Goal: Find contact information: Find contact information

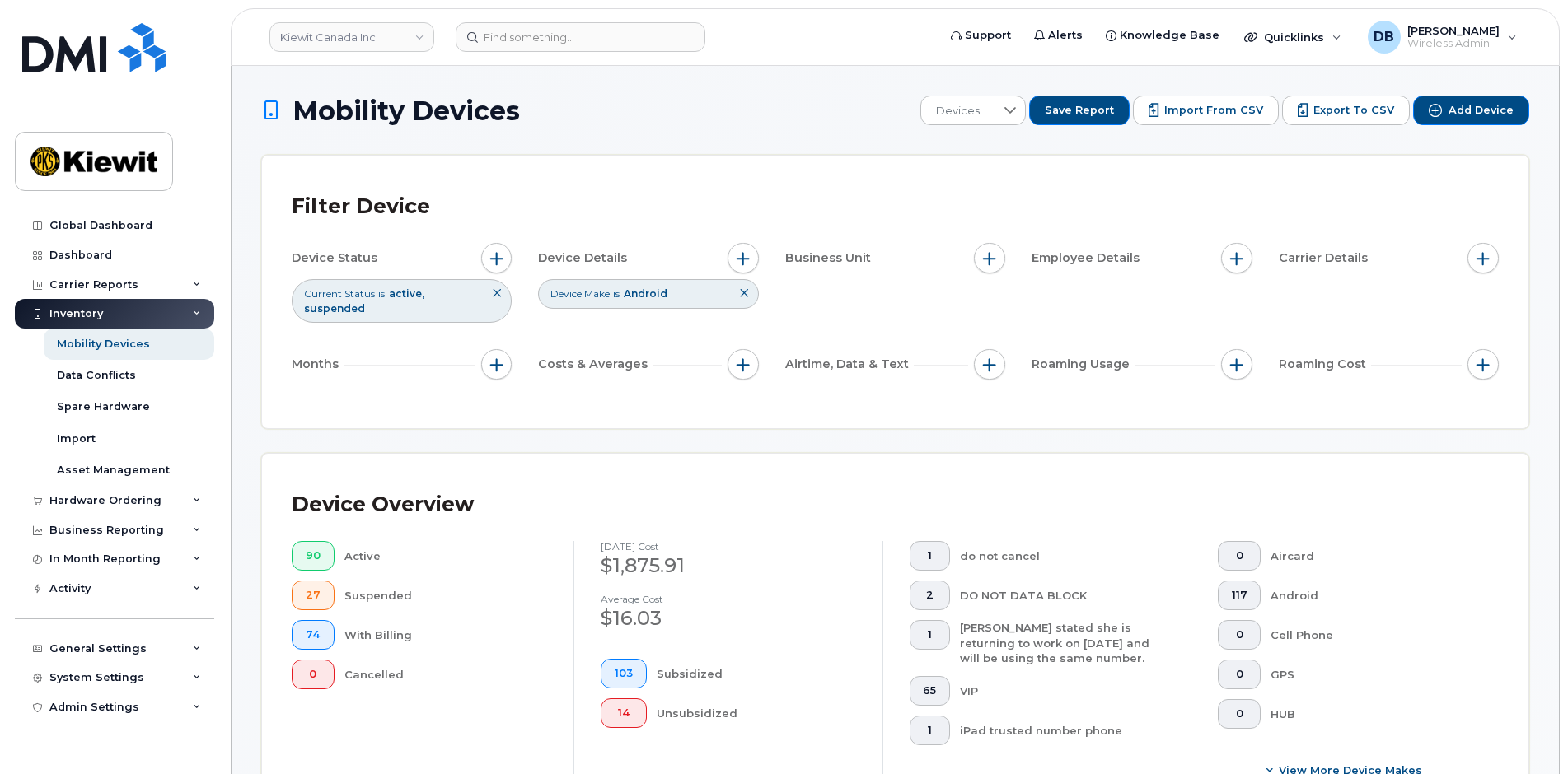
click at [744, 292] on icon at bounding box center [744, 293] width 10 height 10
click at [739, 182] on div "Filter Device Device Status Current Status is active suspended Device Details B…" at bounding box center [895, 292] width 1267 height 273
click at [735, 259] on button "button" at bounding box center [743, 259] width 31 height 31
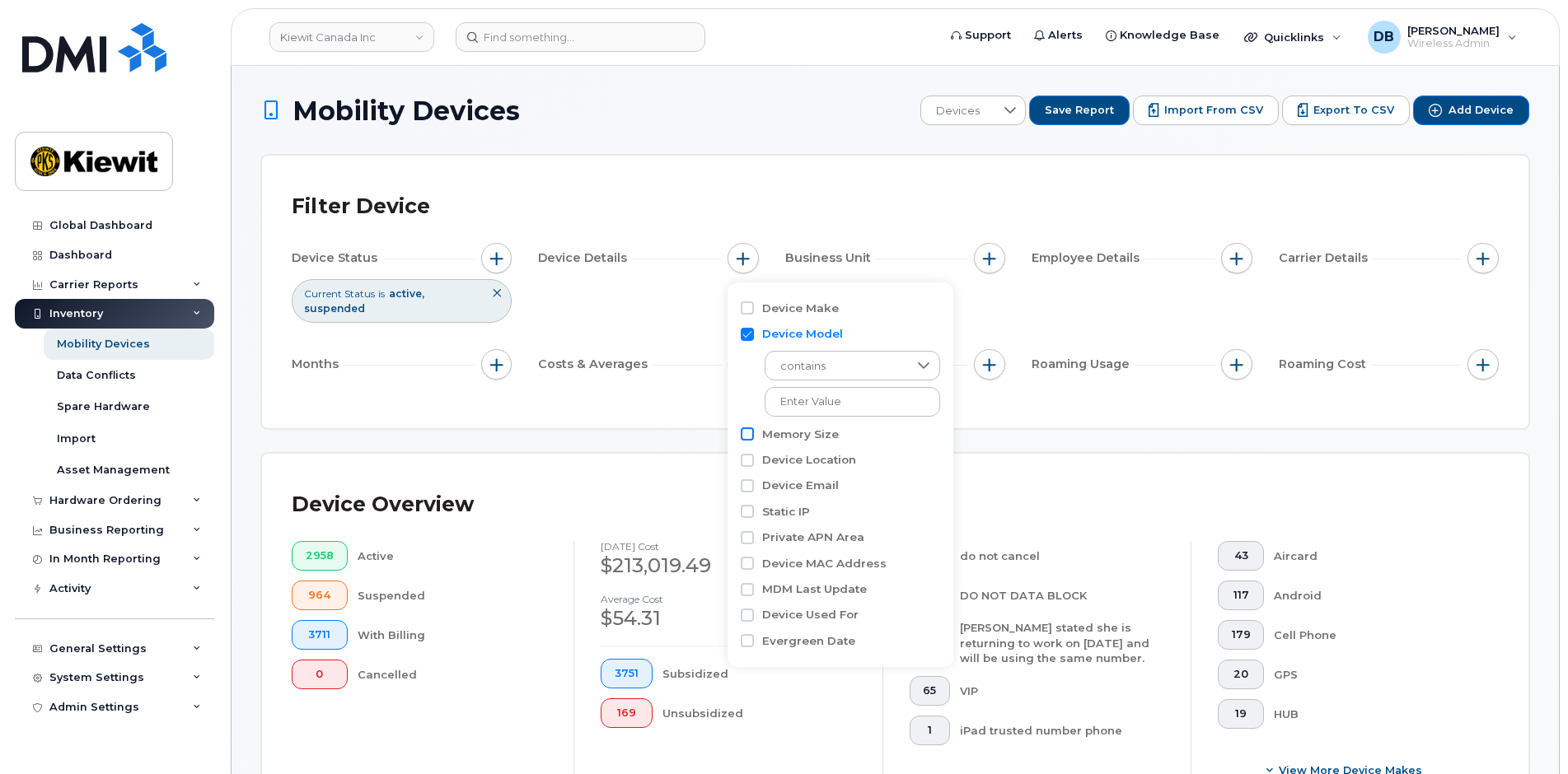
click at [743, 436] on input "Memory Size" at bounding box center [748, 434] width 13 height 13
checkbox input "true"
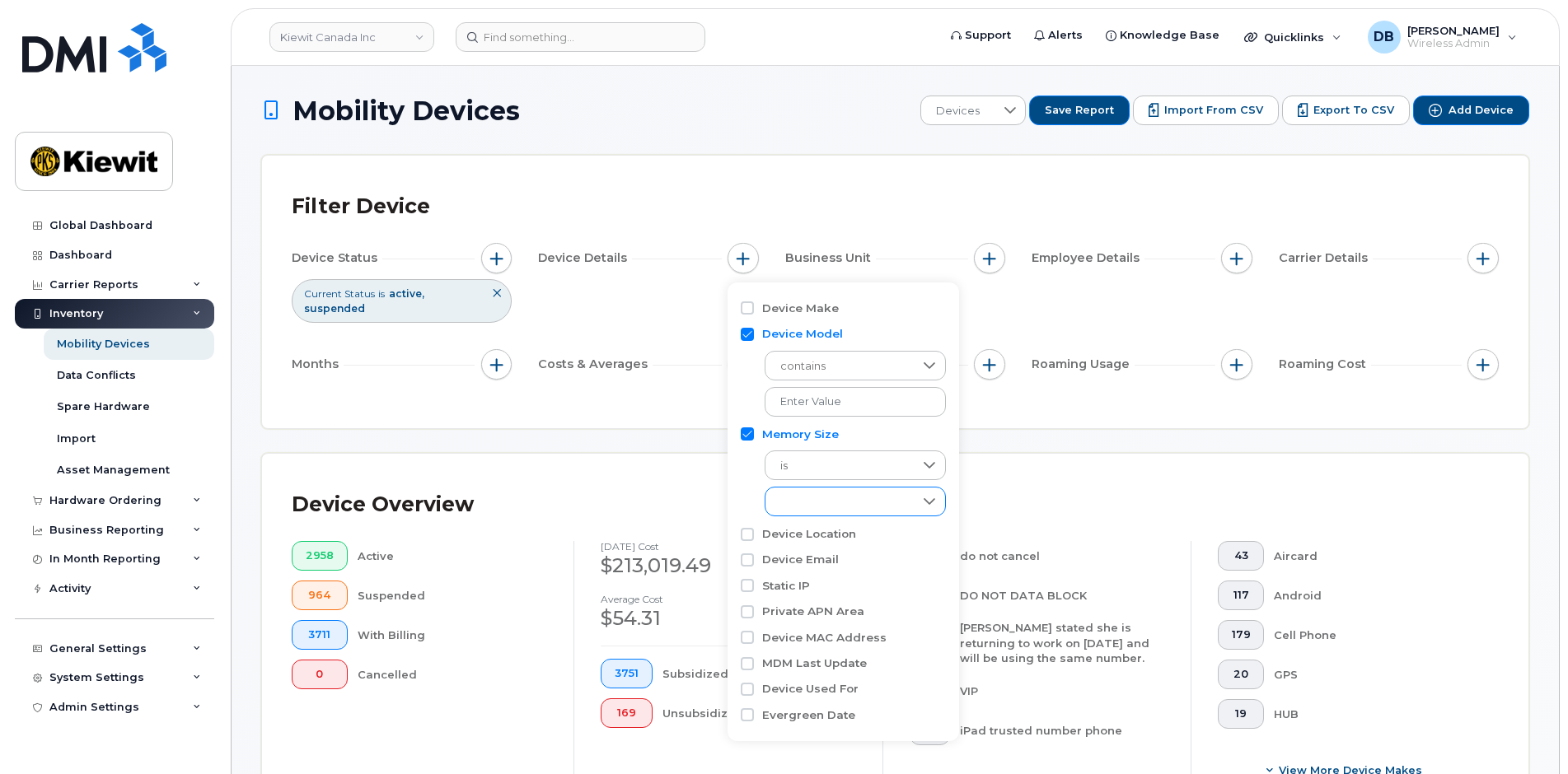
click at [930, 506] on icon at bounding box center [930, 501] width 13 height 13
click at [817, 568] on span "64GB" at bounding box center [812, 570] width 29 height 16
checkbox input "true"
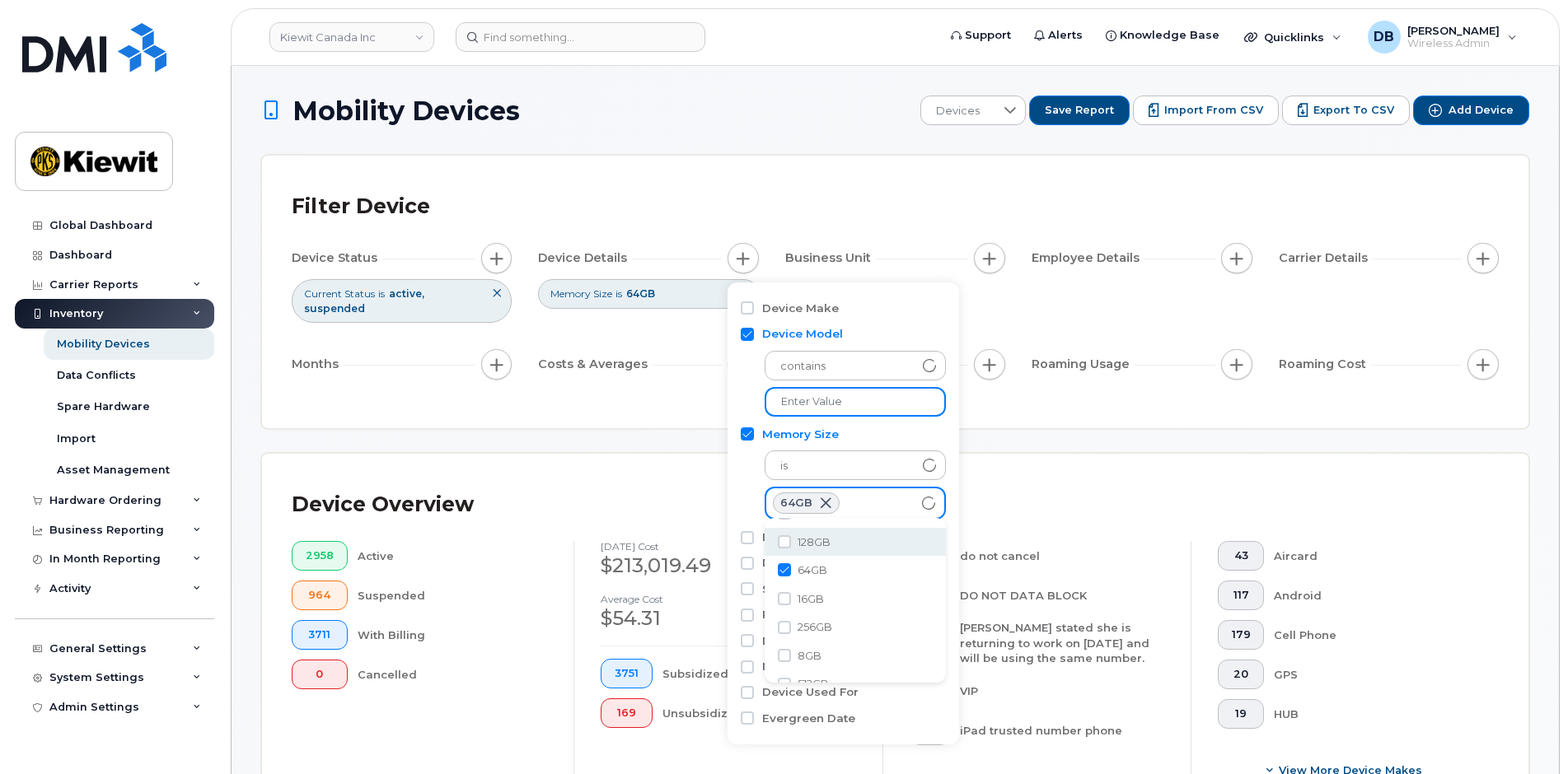
click at [851, 404] on input "text" at bounding box center [855, 402] width 181 height 29
click at [851, 403] on input "text" at bounding box center [855, 402] width 181 height 29
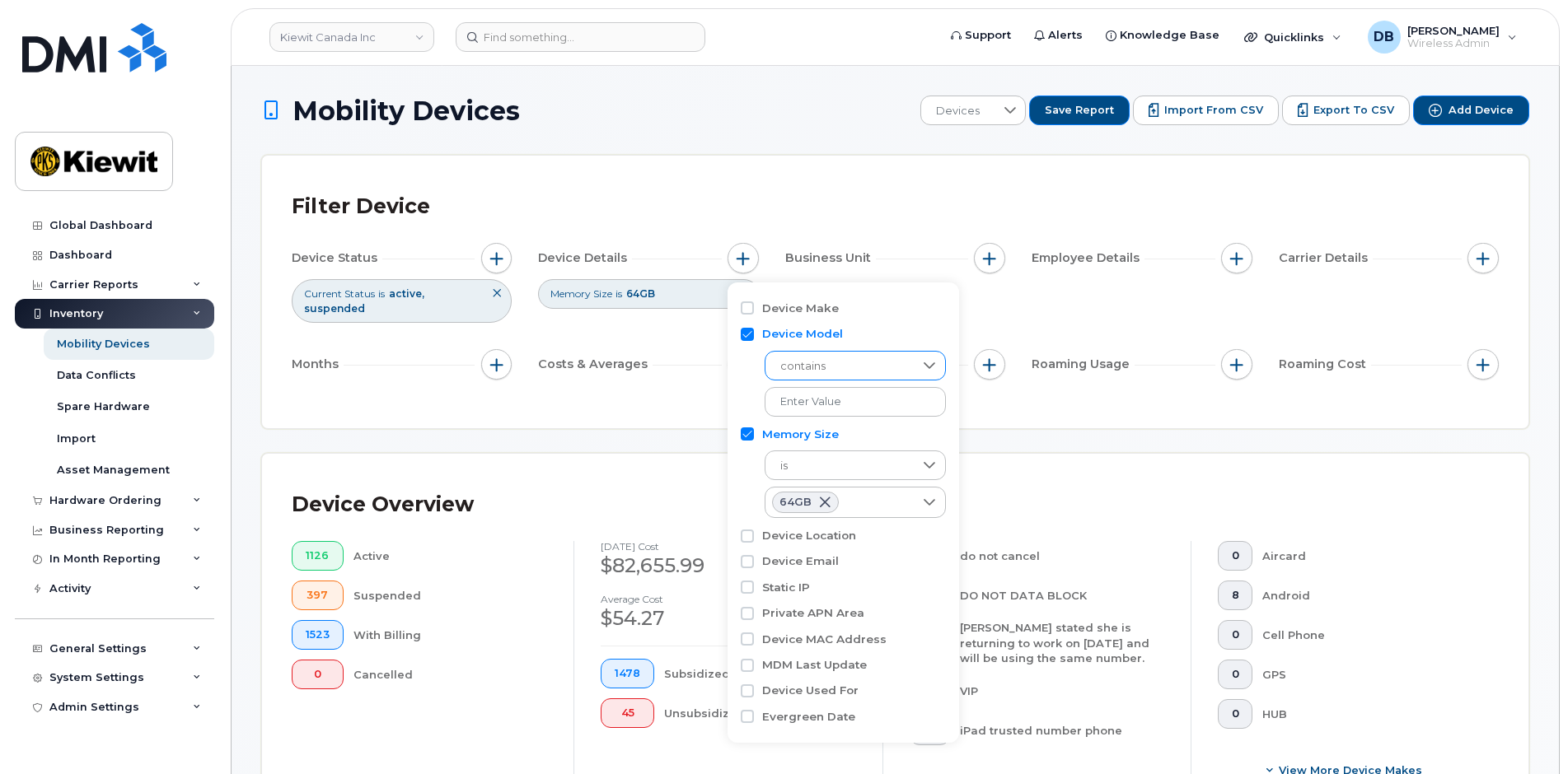
click at [926, 362] on icon at bounding box center [930, 365] width 13 height 13
click at [785, 469] on span "is" at bounding box center [782, 468] width 7 height 16
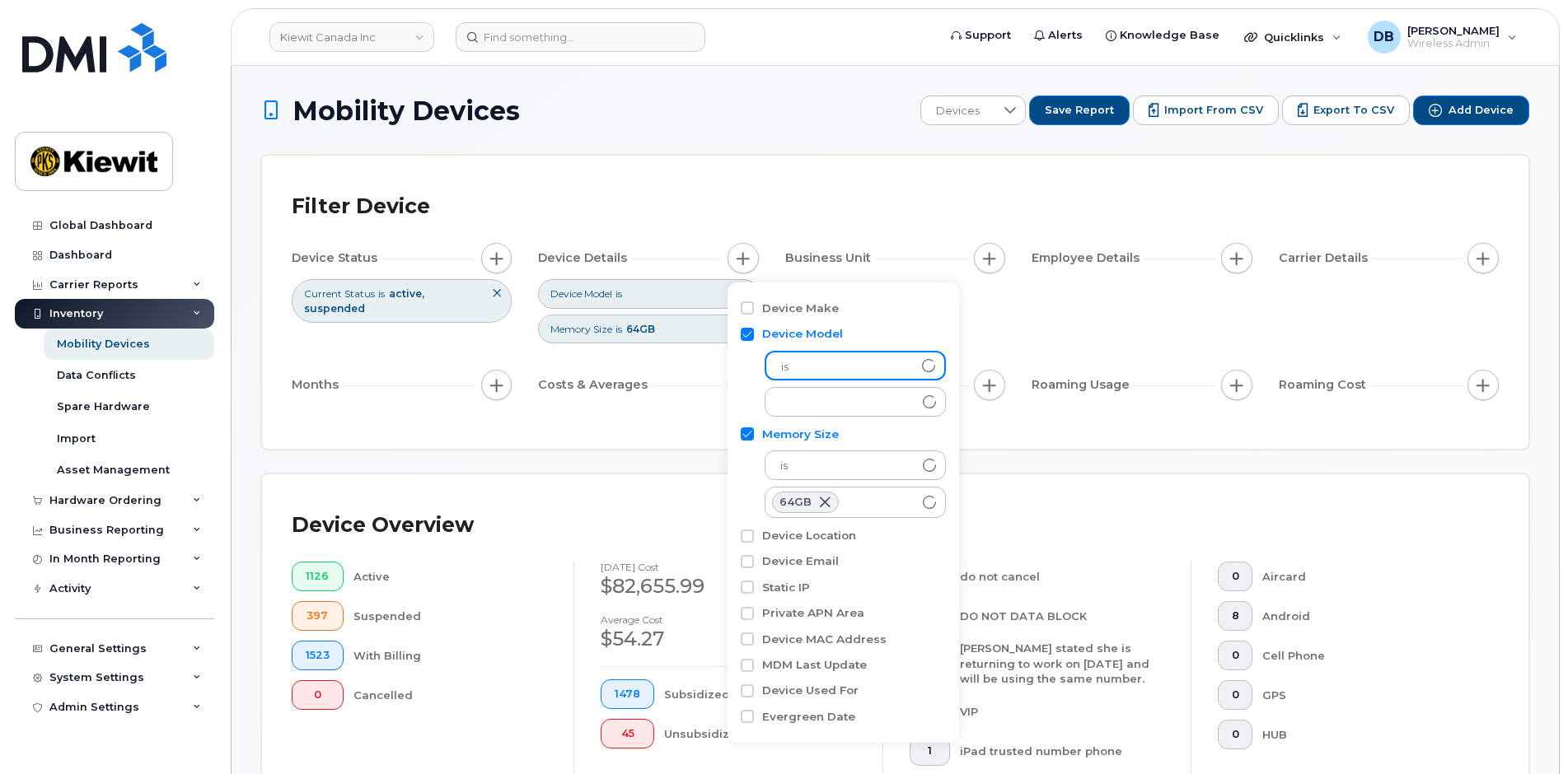
click at [746, 334] on input "Device Model" at bounding box center [748, 334] width 13 height 13
checkbox input "false"
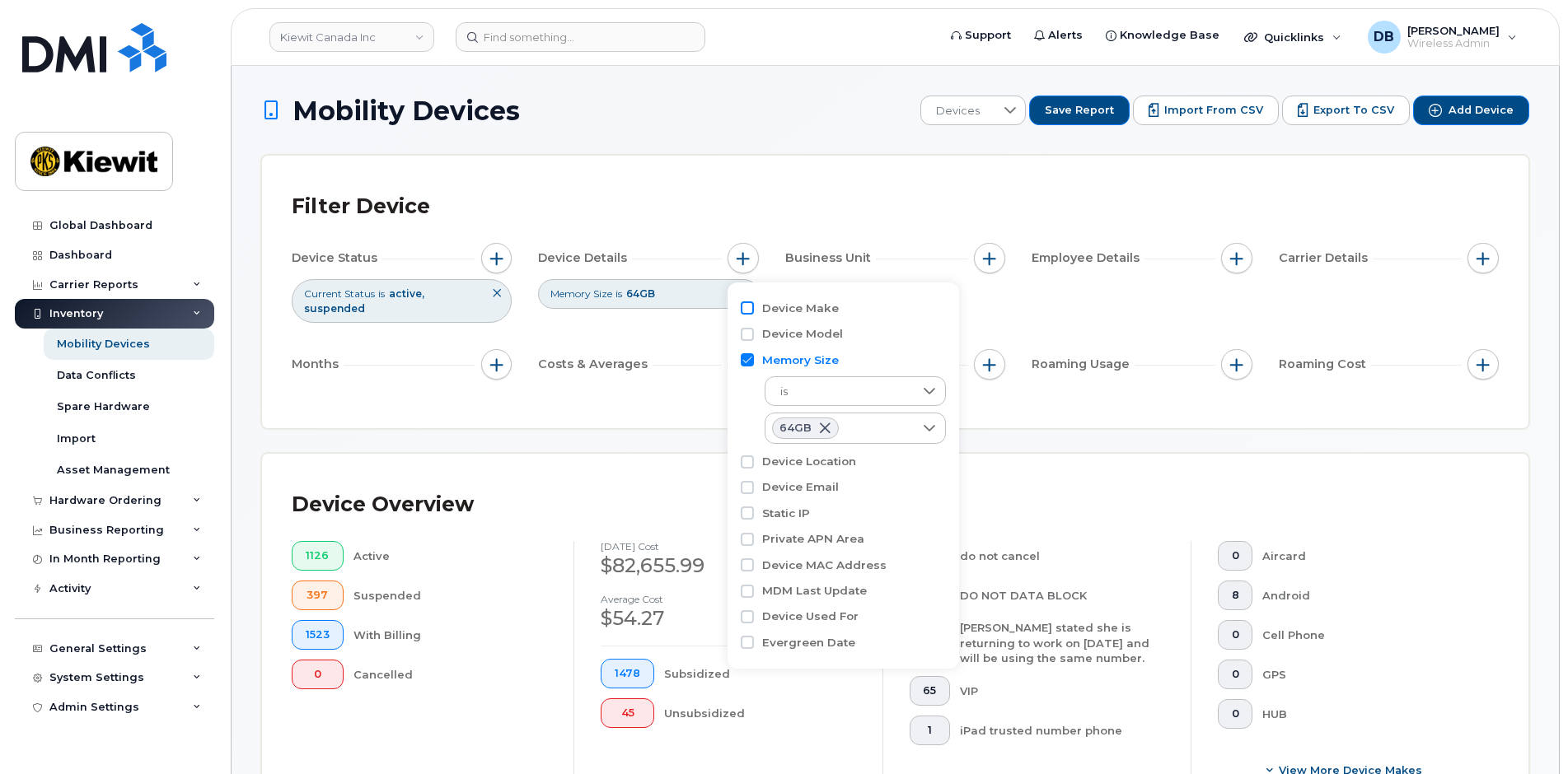
click at [743, 314] on input "Device Make" at bounding box center [748, 308] width 13 height 13
checkbox input "true"
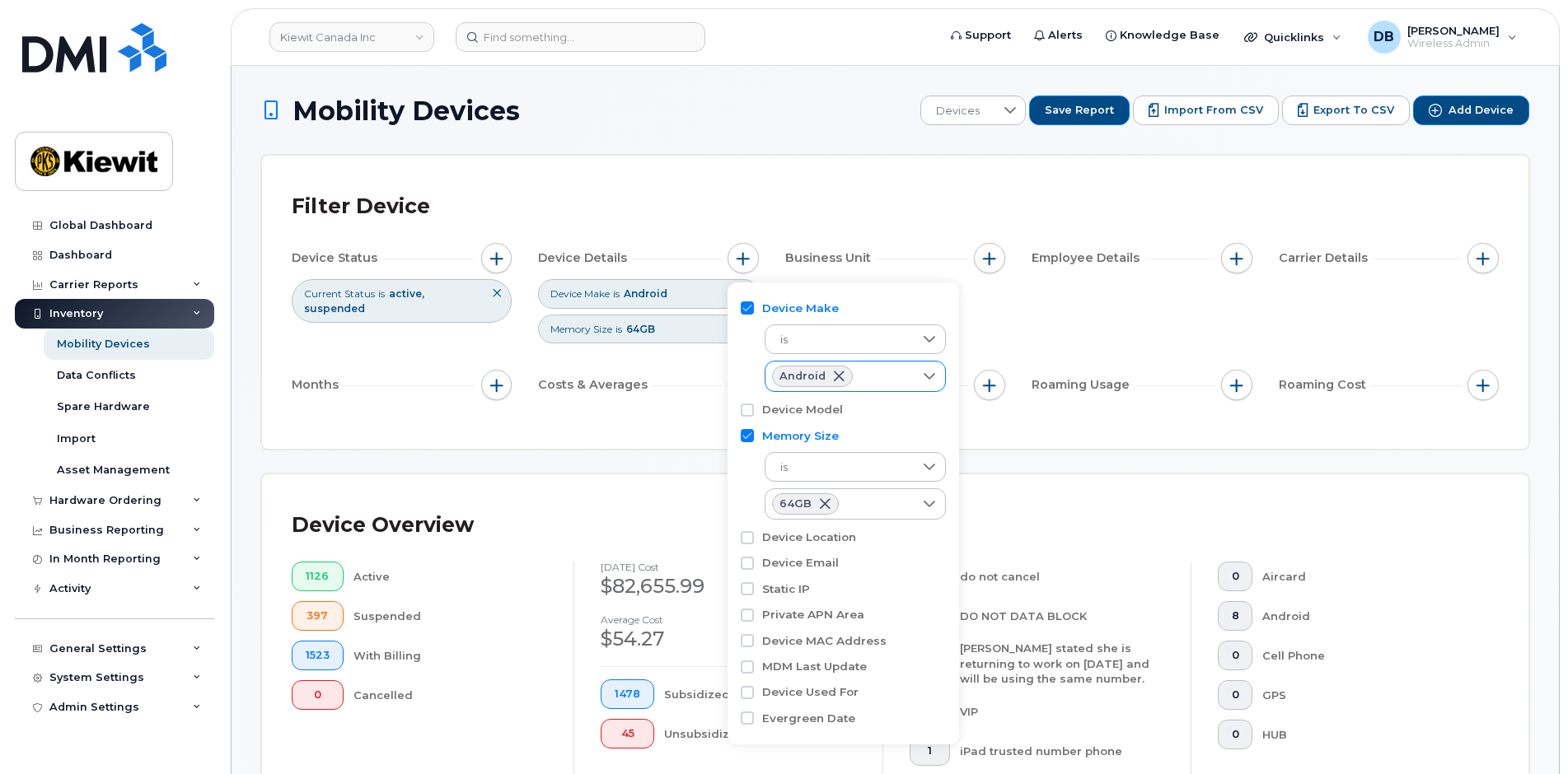
click at [832, 373] on span at bounding box center [839, 376] width 13 height 13
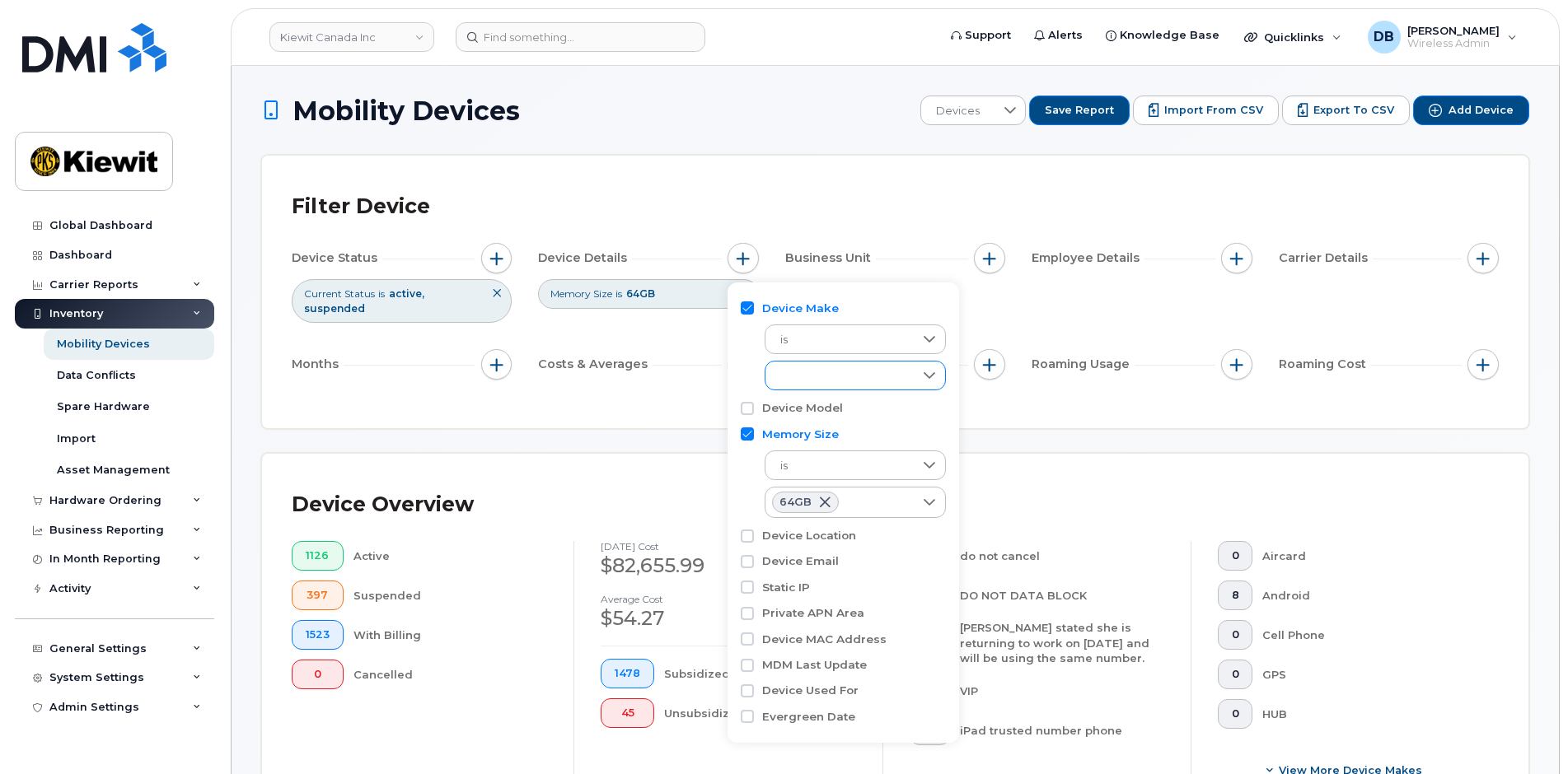
click at [928, 378] on icon at bounding box center [930, 376] width 13 height 13
click at [784, 470] on input "iPhone" at bounding box center [784, 473] width 13 height 13
checkbox input "true"
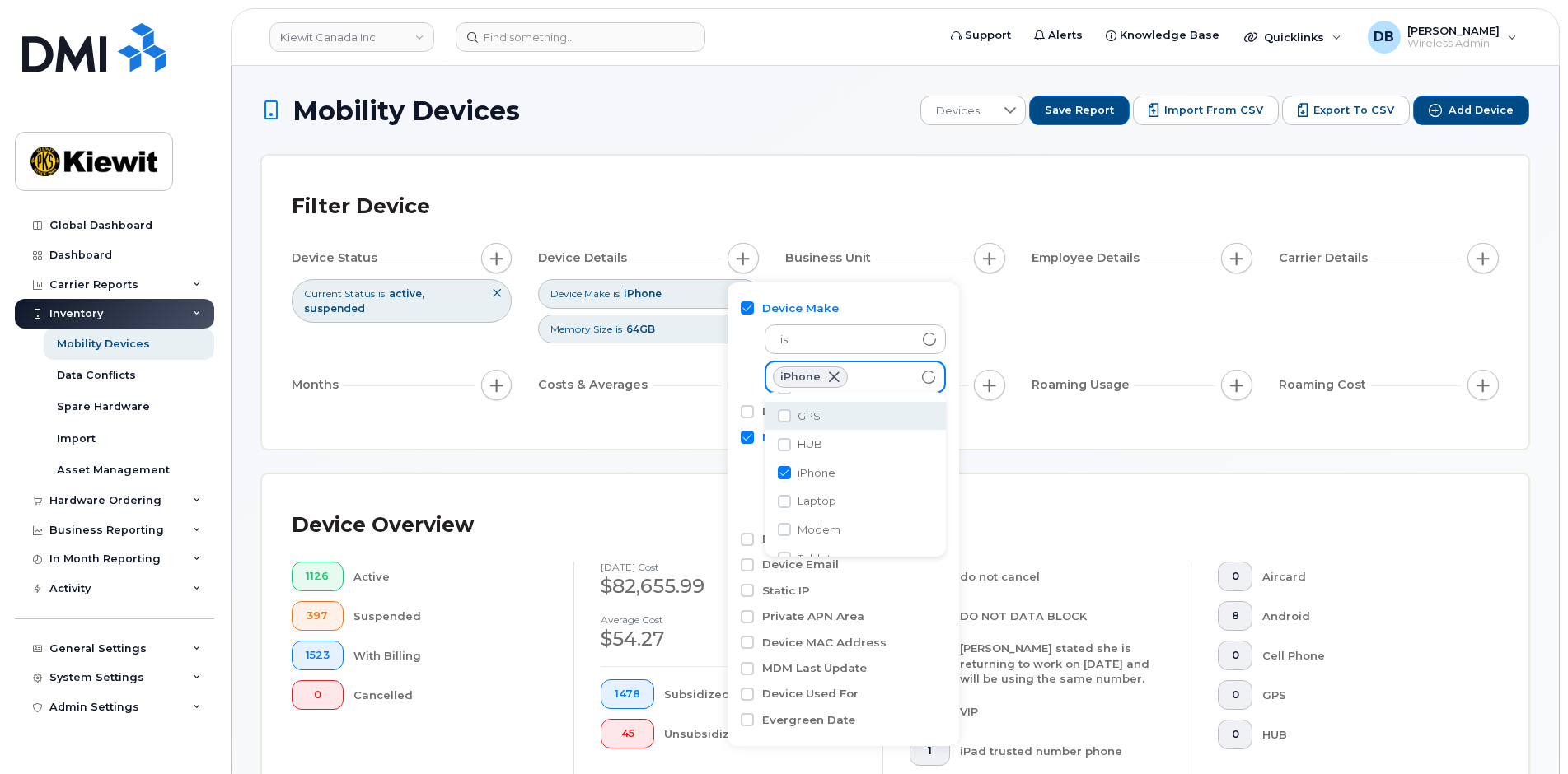
click at [795, 172] on div "Filter Device Device Status Current Status is active suspended Device Details D…" at bounding box center [895, 302] width 1267 height 293
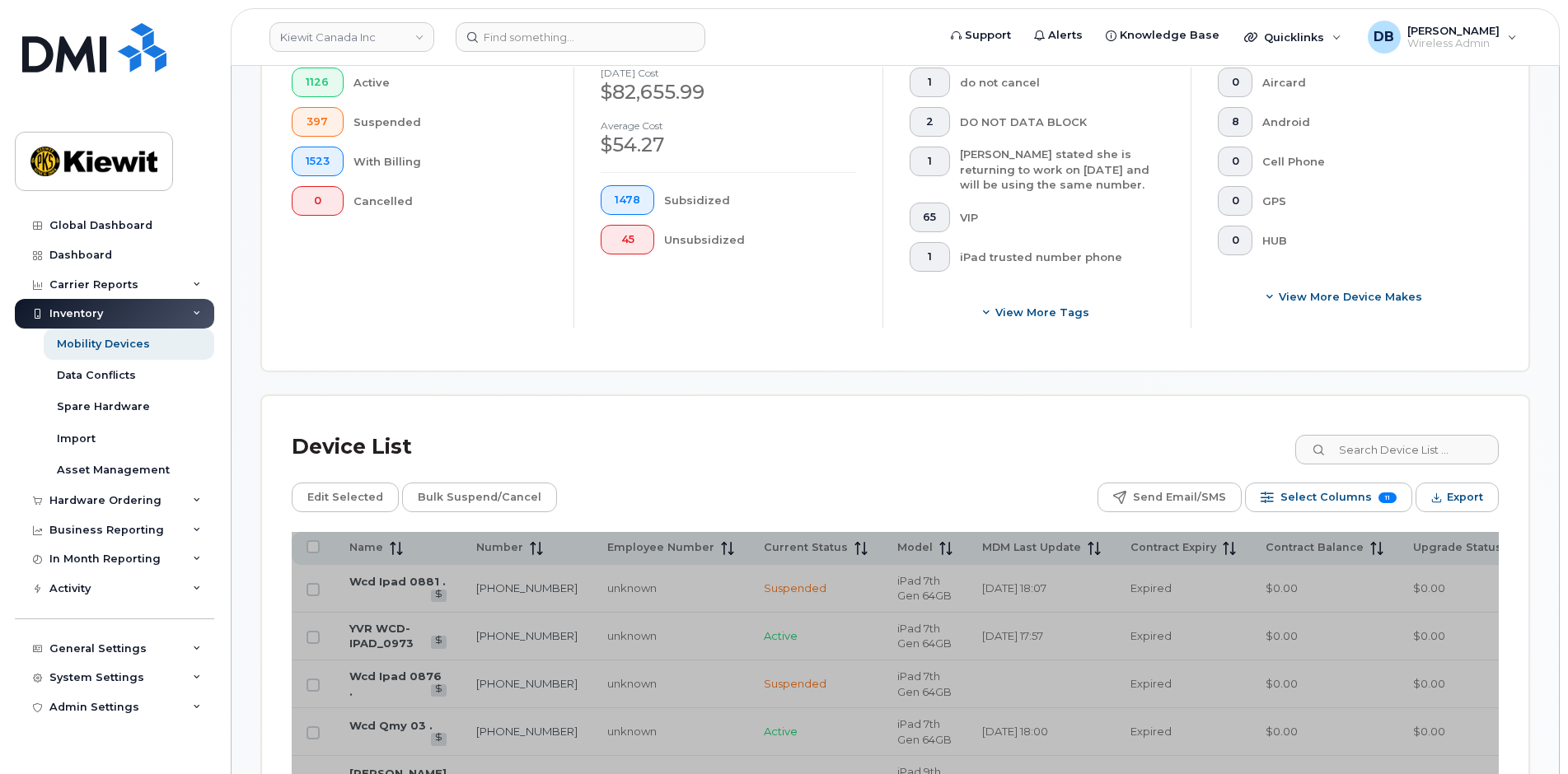
scroll to position [412, 0]
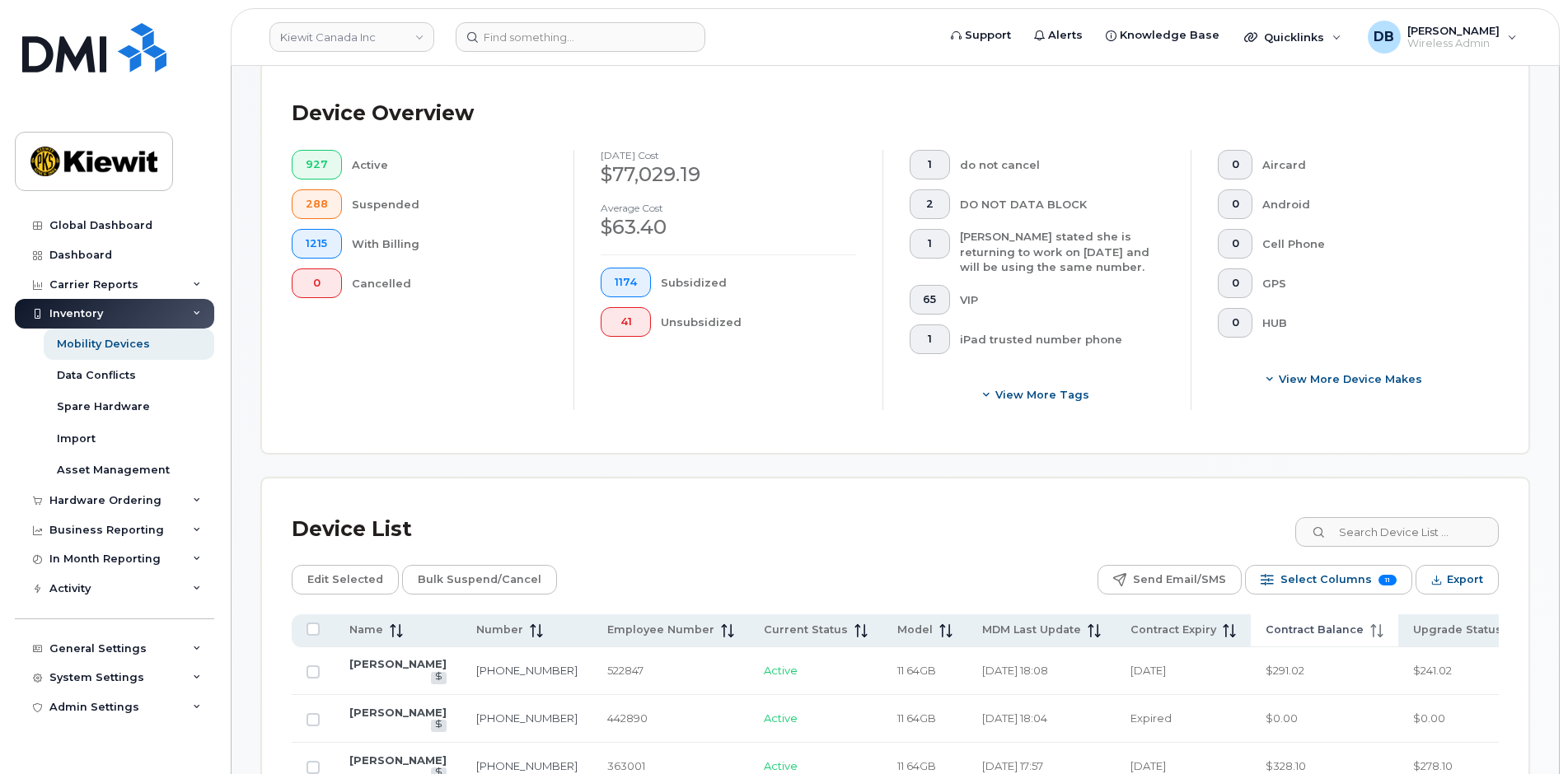
click at [1266, 631] on span "Contract Balance" at bounding box center [1314, 630] width 98 height 15
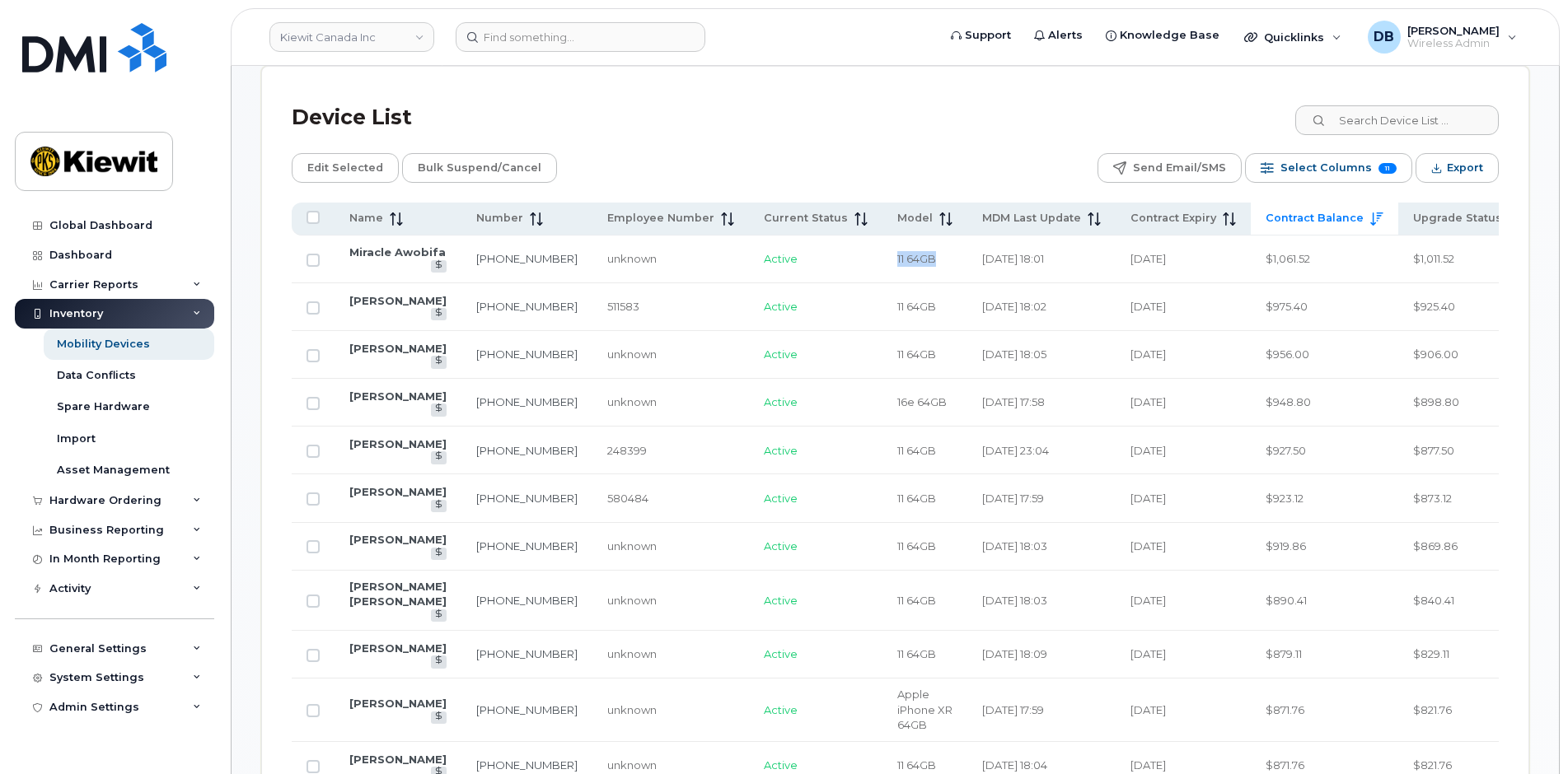
drag, startPoint x: 815, startPoint y: 259, endPoint x: 878, endPoint y: 264, distance: 63.2
click at [883, 264] on td "11 64GB" at bounding box center [925, 260] width 85 height 48
drag, startPoint x: 1230, startPoint y: 261, endPoint x: 1188, endPoint y: 261, distance: 42.0
click at [1251, 261] on td "$1,061.52" at bounding box center [1325, 260] width 148 height 48
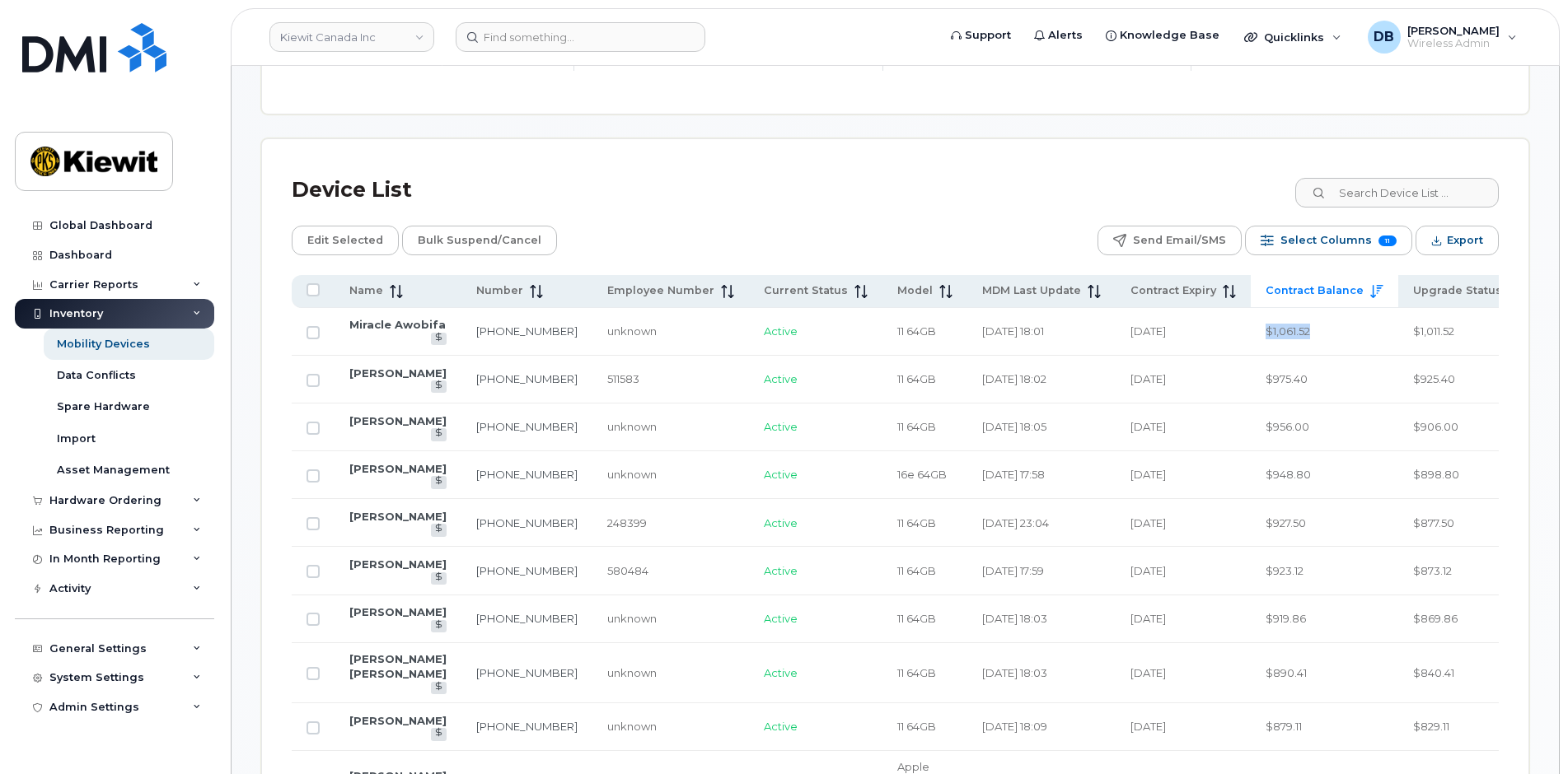
scroll to position [998, 0]
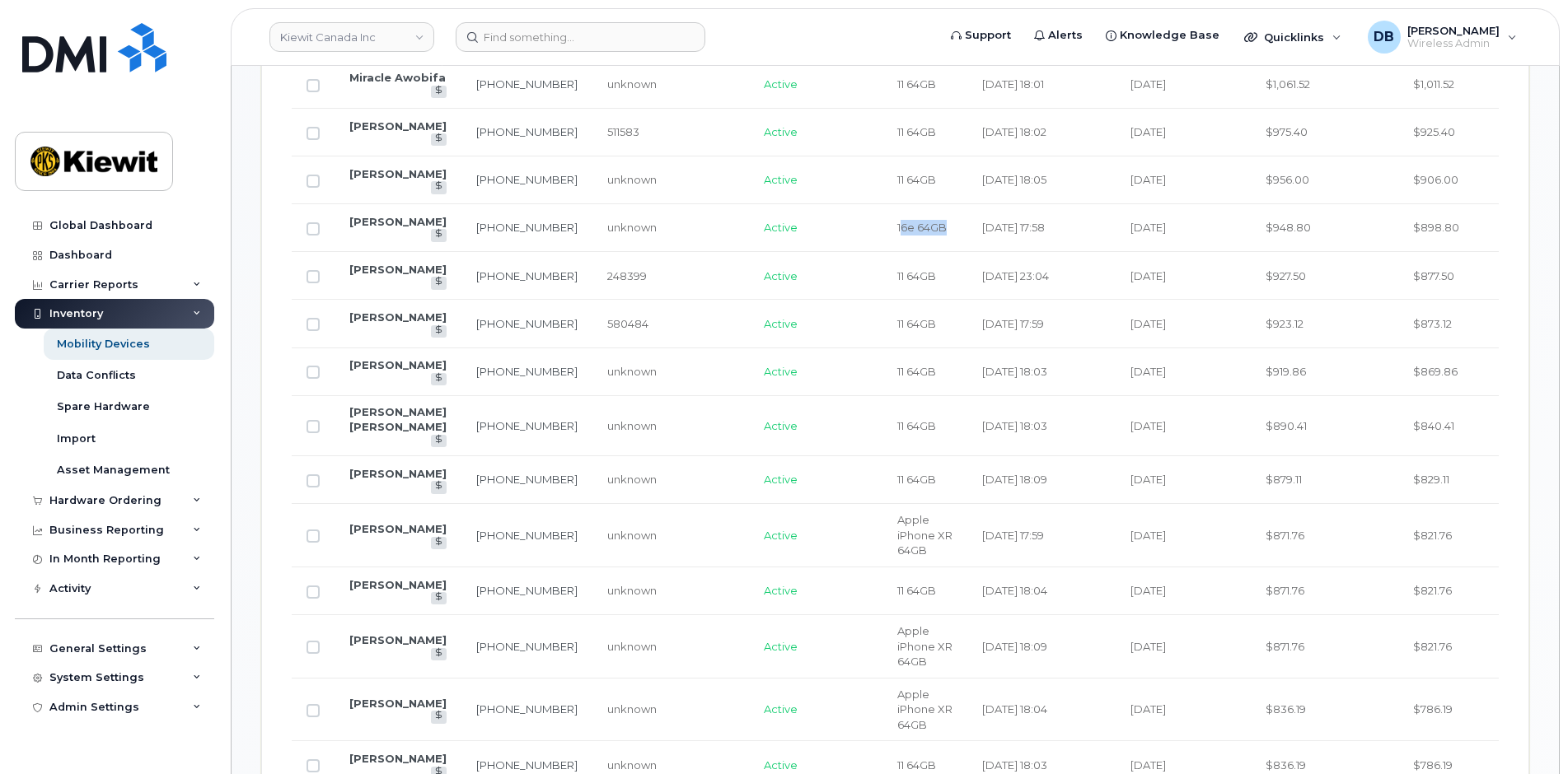
drag, startPoint x: 878, startPoint y: 221, endPoint x: 828, endPoint y: 229, distance: 50.6
click at [883, 229] on td "16e 64GB" at bounding box center [925, 228] width 85 height 48
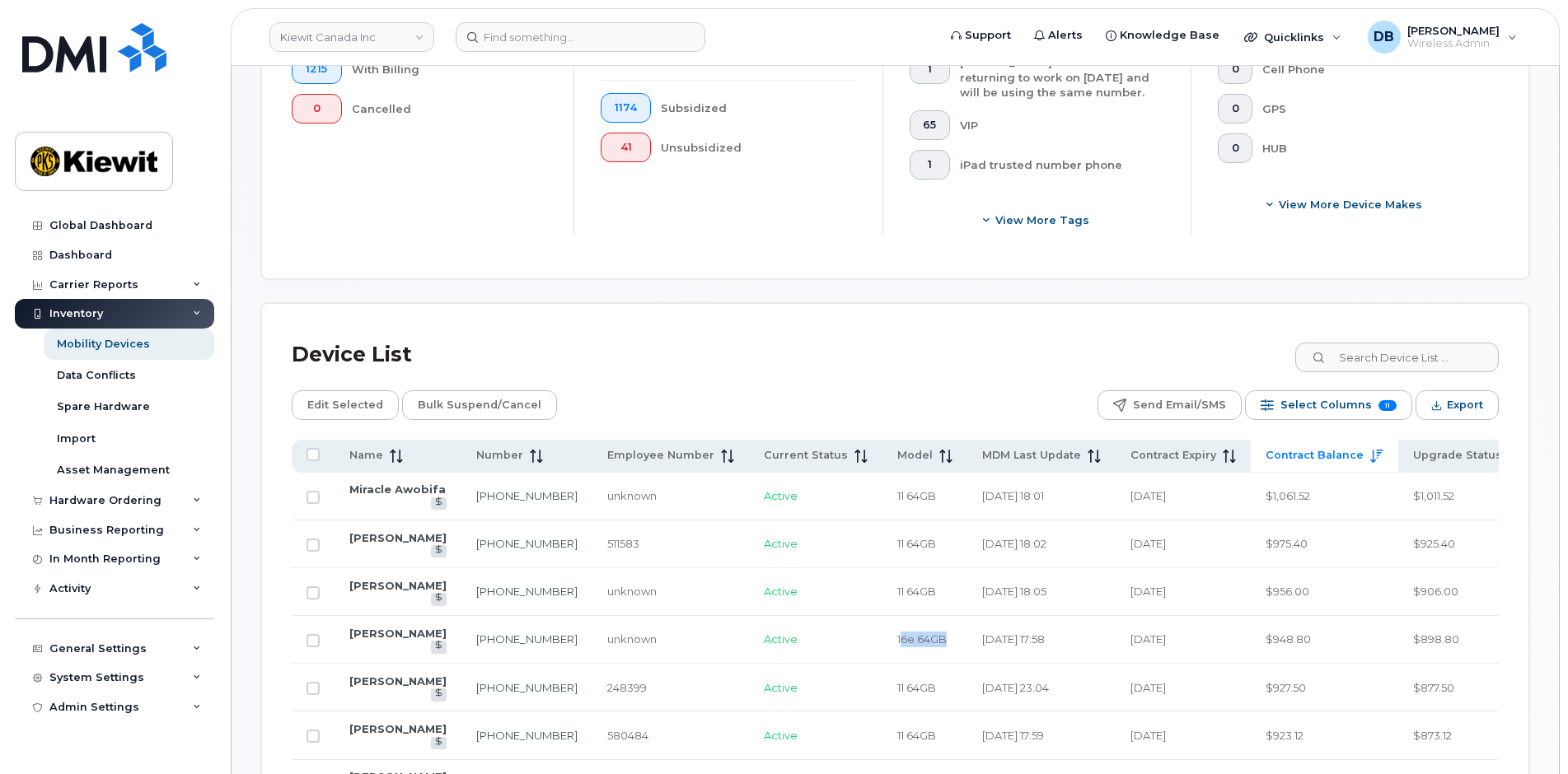
scroll to position [504, 0]
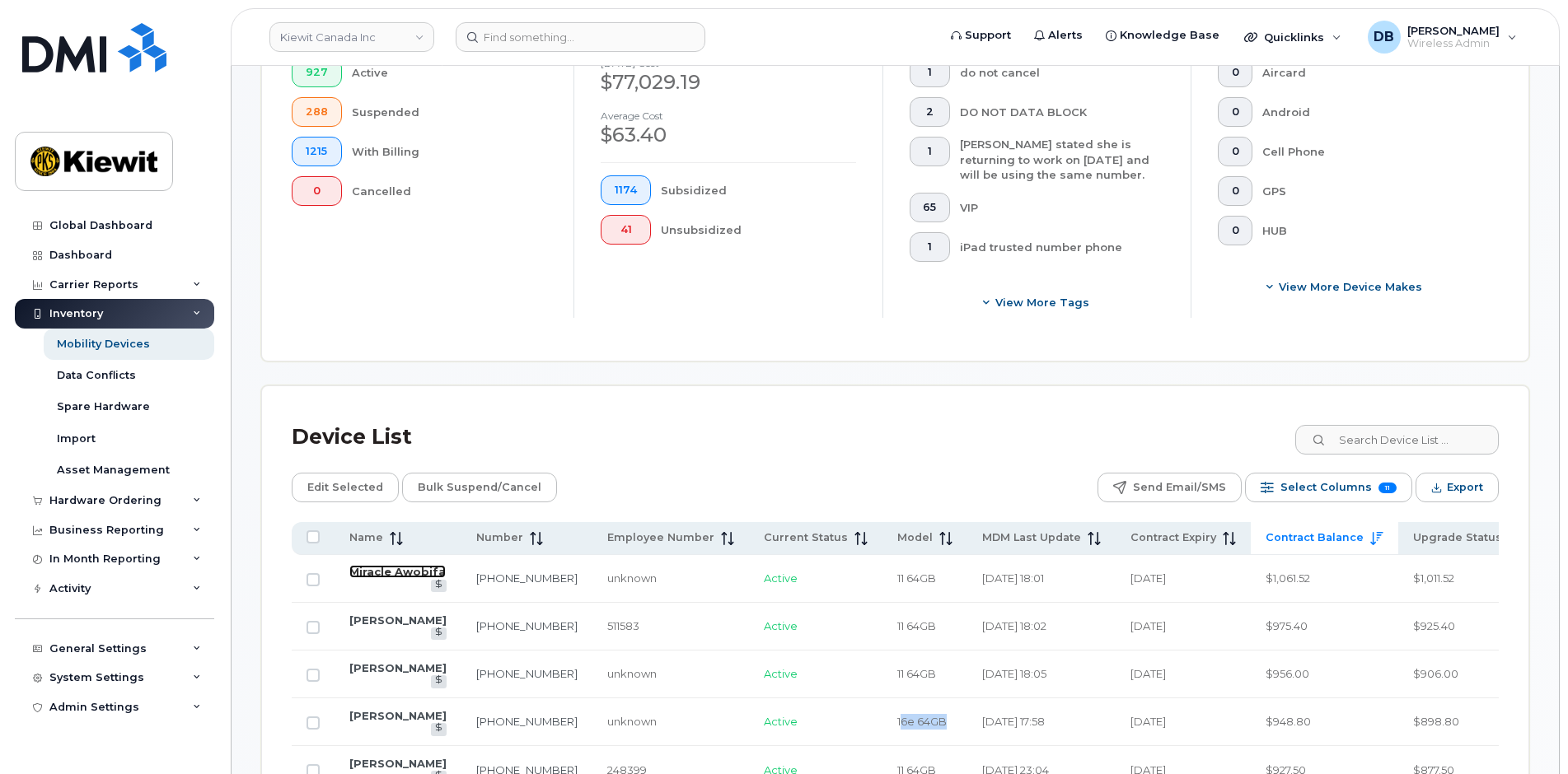
click at [365, 578] on link "Miracle Awobifa" at bounding box center [397, 571] width 96 height 13
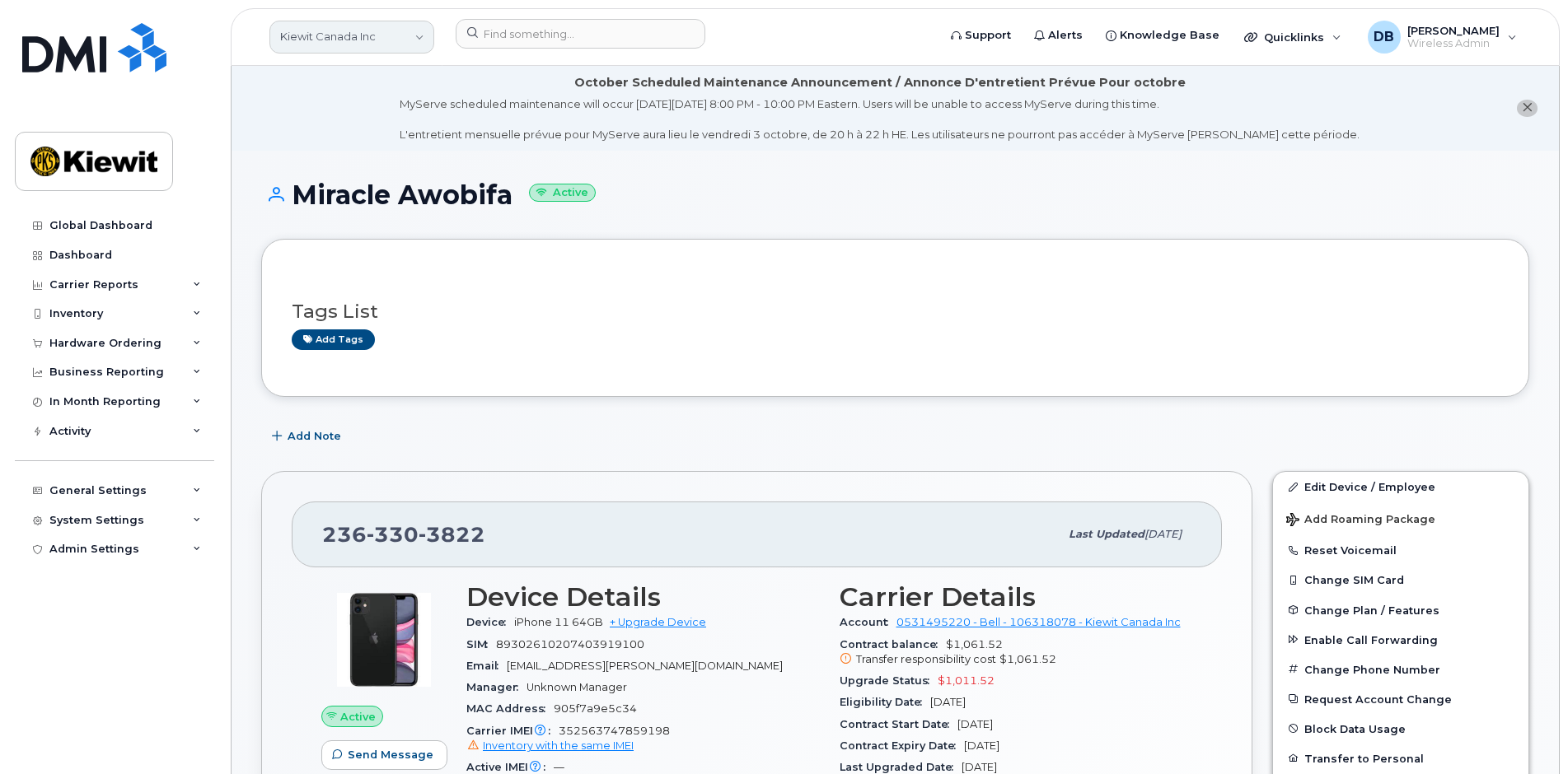
click at [412, 31] on link "Kiewit Canada Inc" at bounding box center [351, 37] width 164 height 33
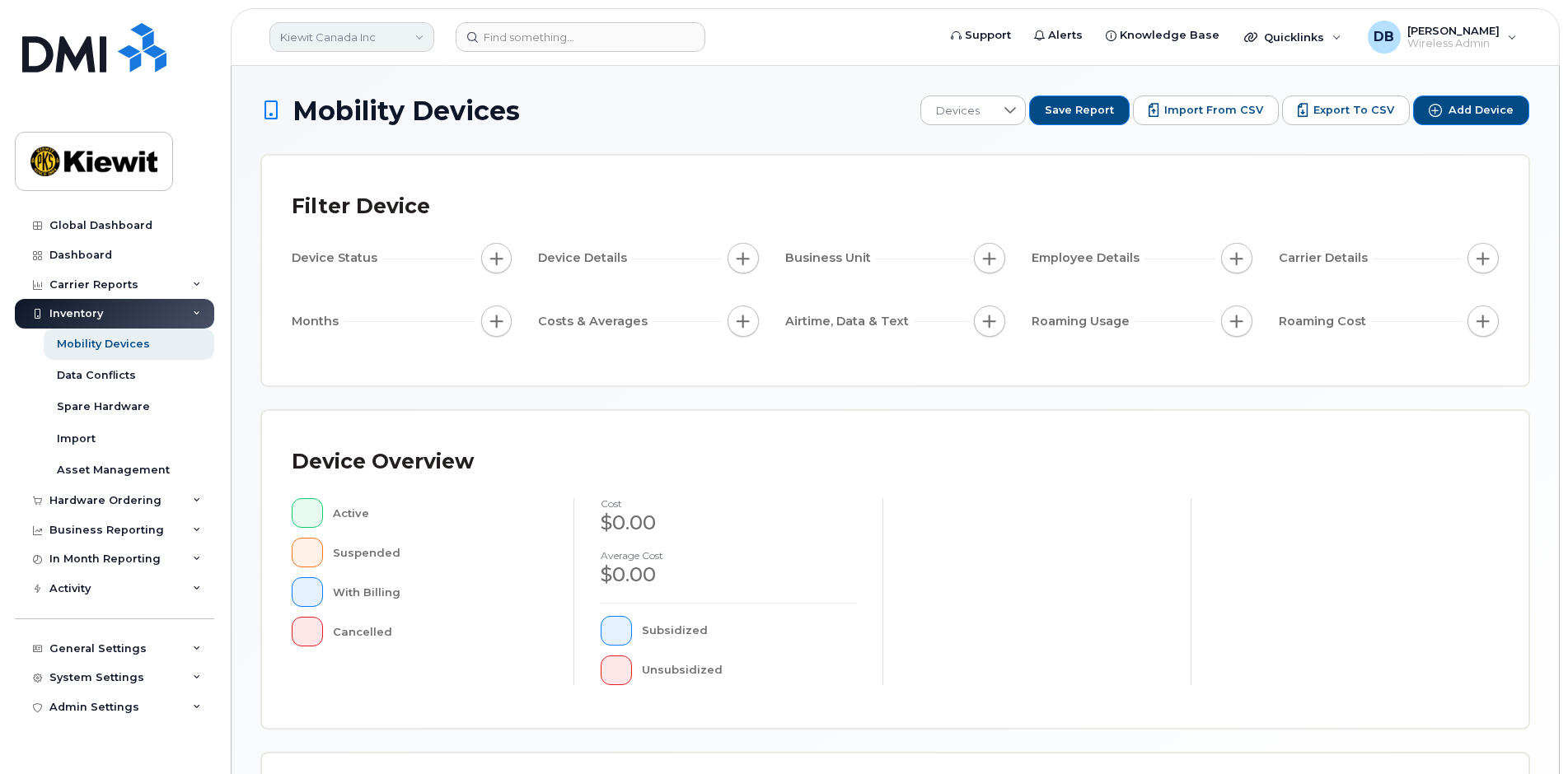
click at [423, 37] on link "Kiewit Canada Inc" at bounding box center [351, 37] width 164 height 29
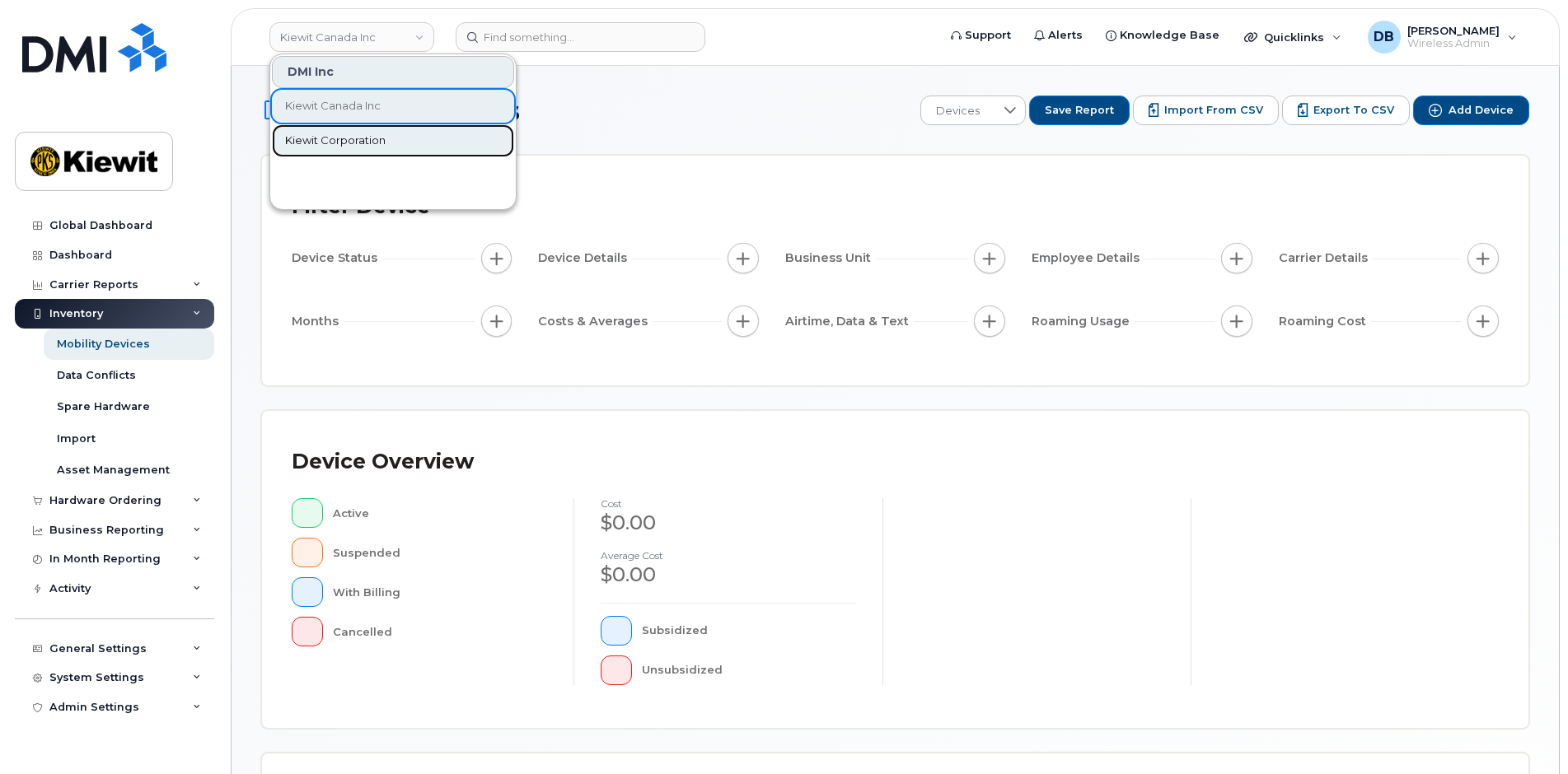
click at [334, 140] on span "Kiewit Corporation" at bounding box center [334, 140] width 100 height 17
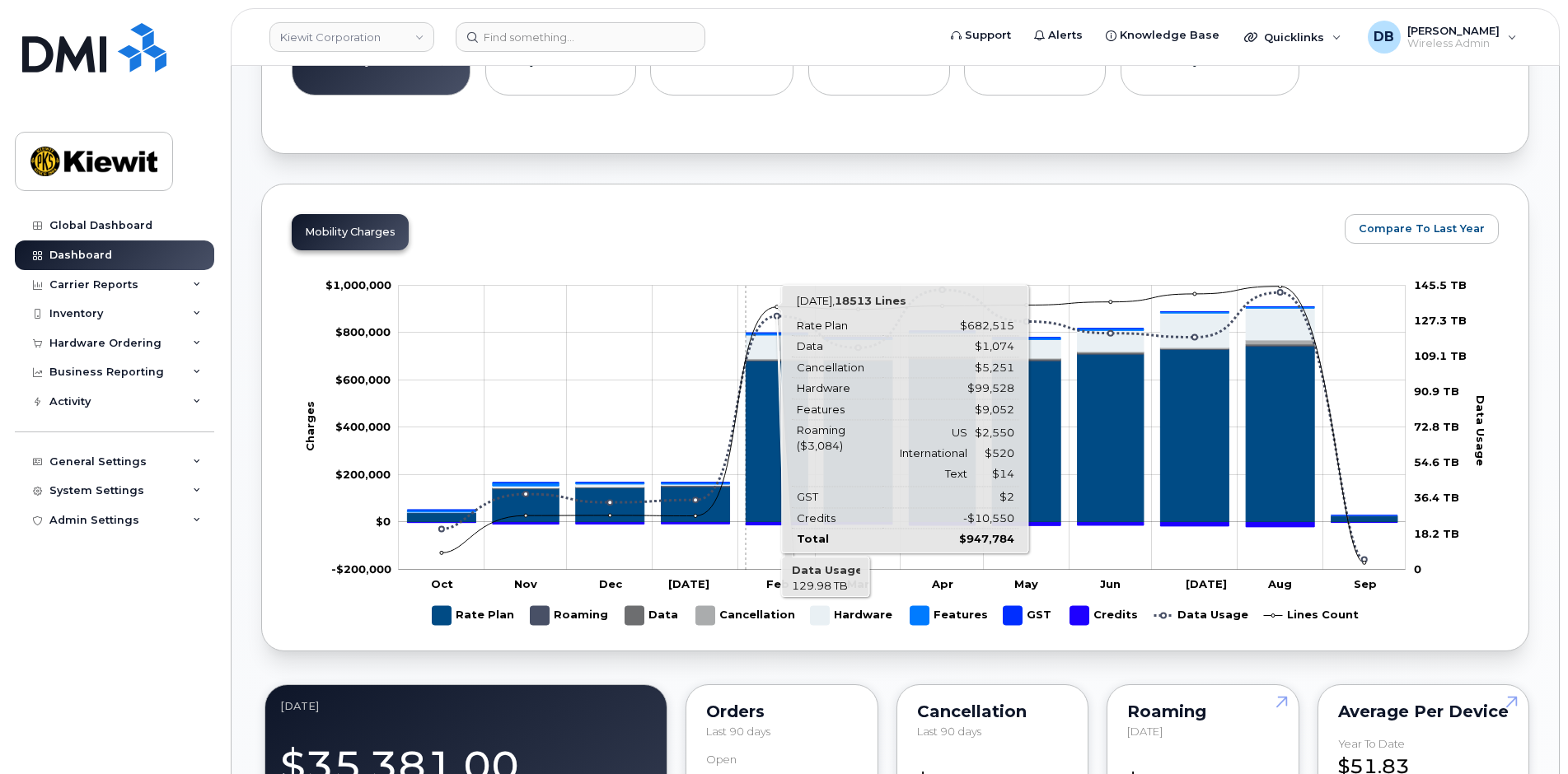
scroll to position [330, 0]
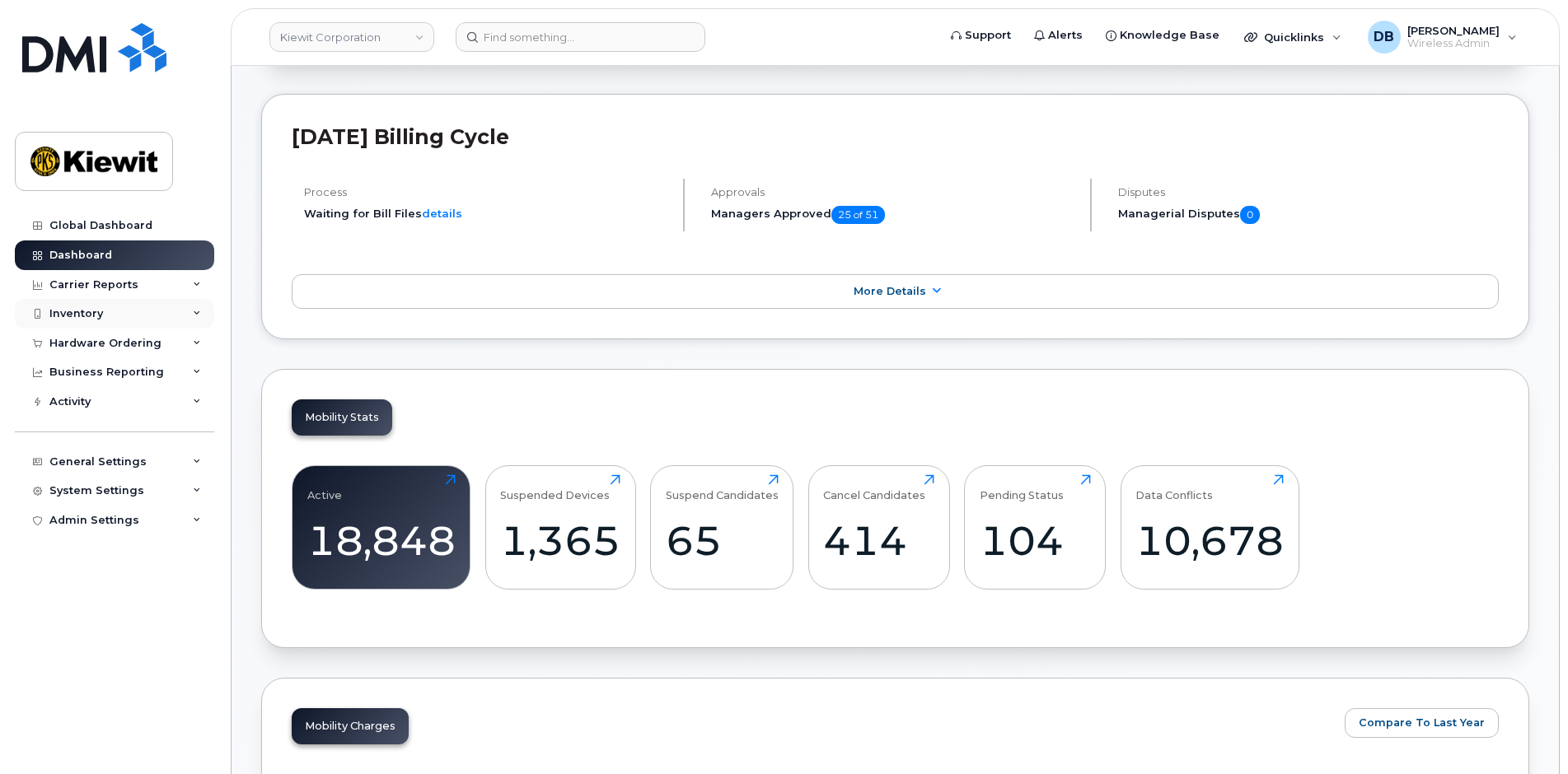
click at [73, 309] on div "Inventory" at bounding box center [76, 314] width 53 height 13
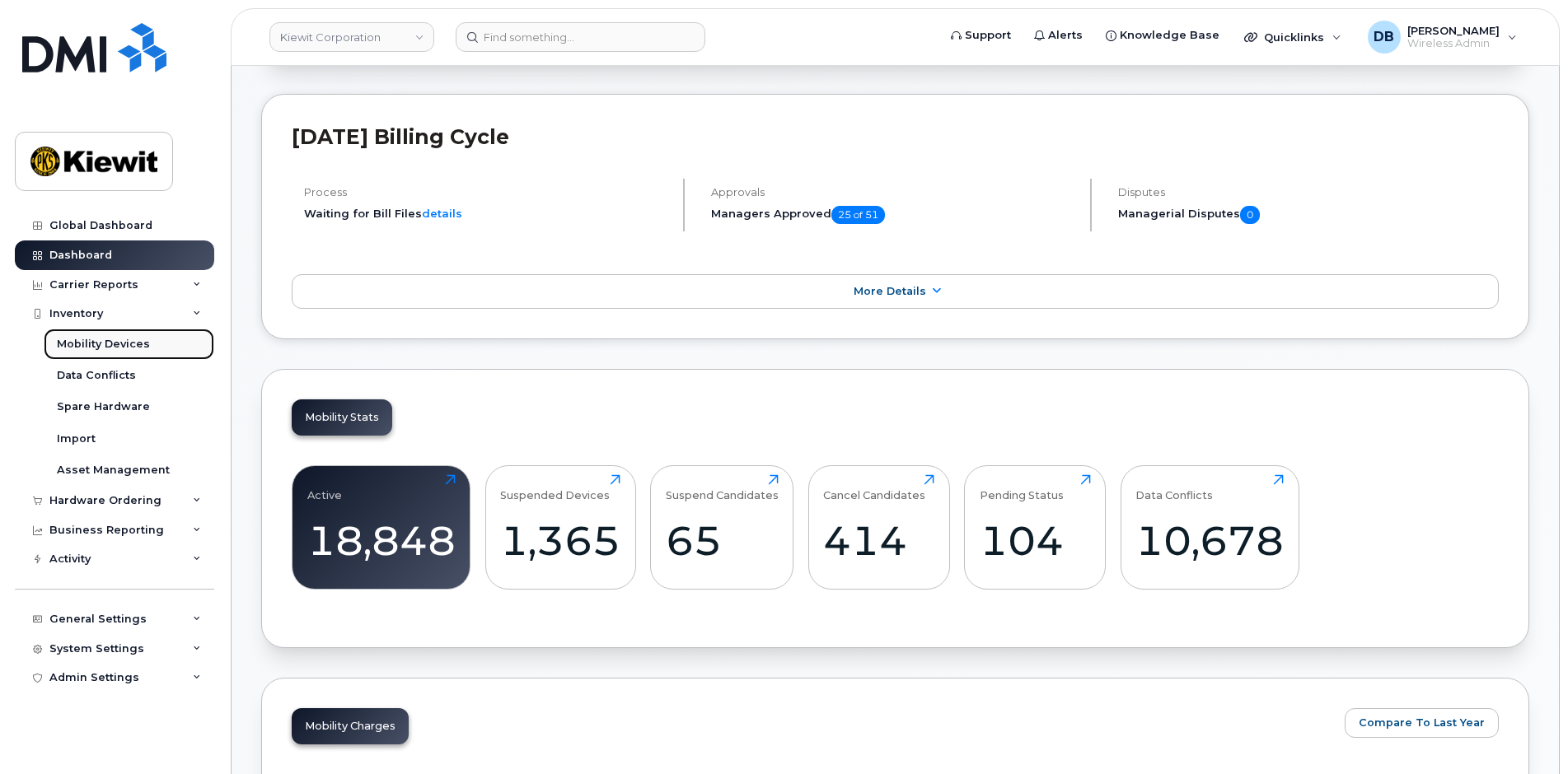
click at [108, 345] on div "Mobility Devices" at bounding box center [103, 344] width 93 height 15
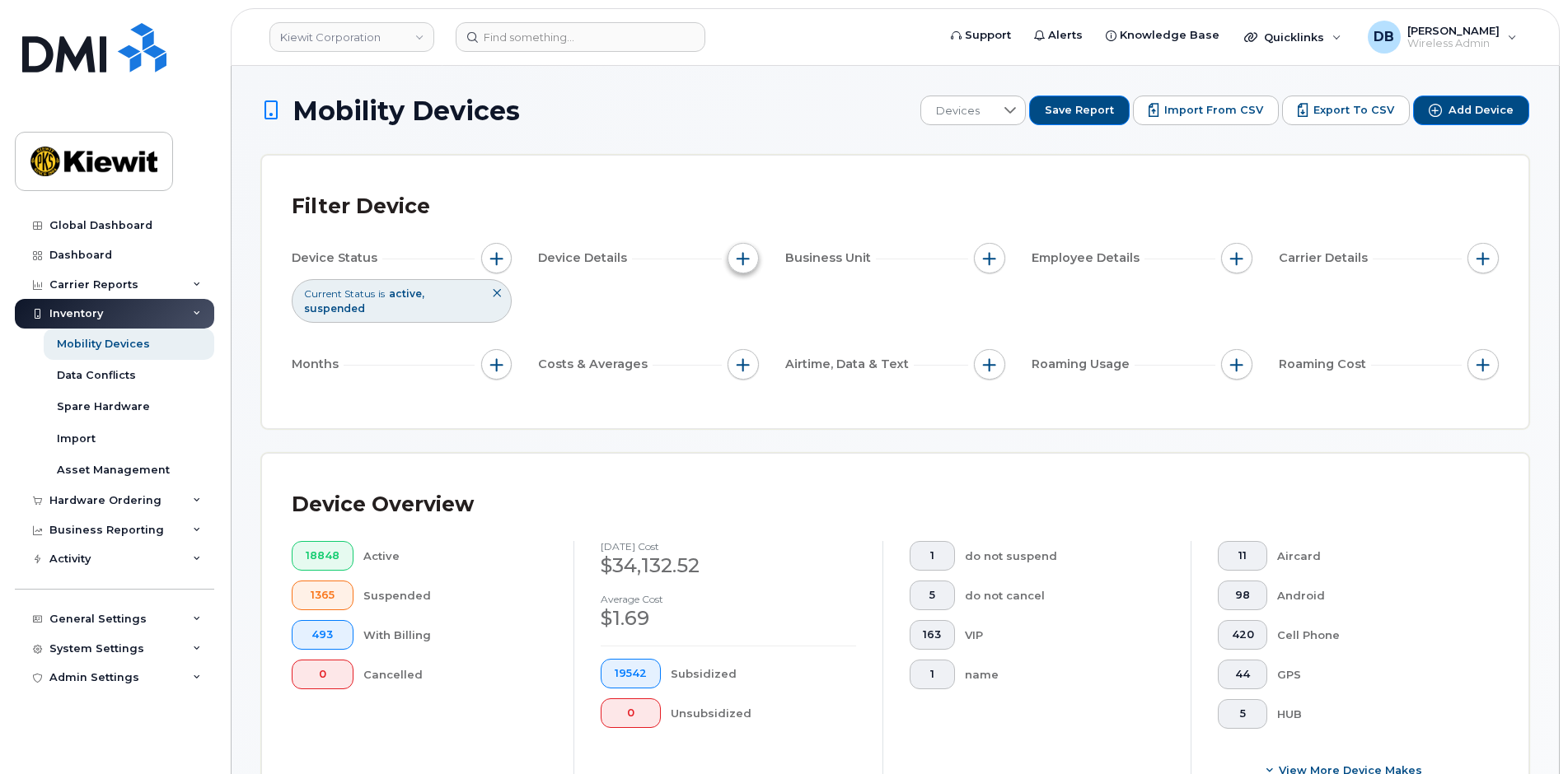
click at [741, 252] on span "button" at bounding box center [743, 259] width 13 height 13
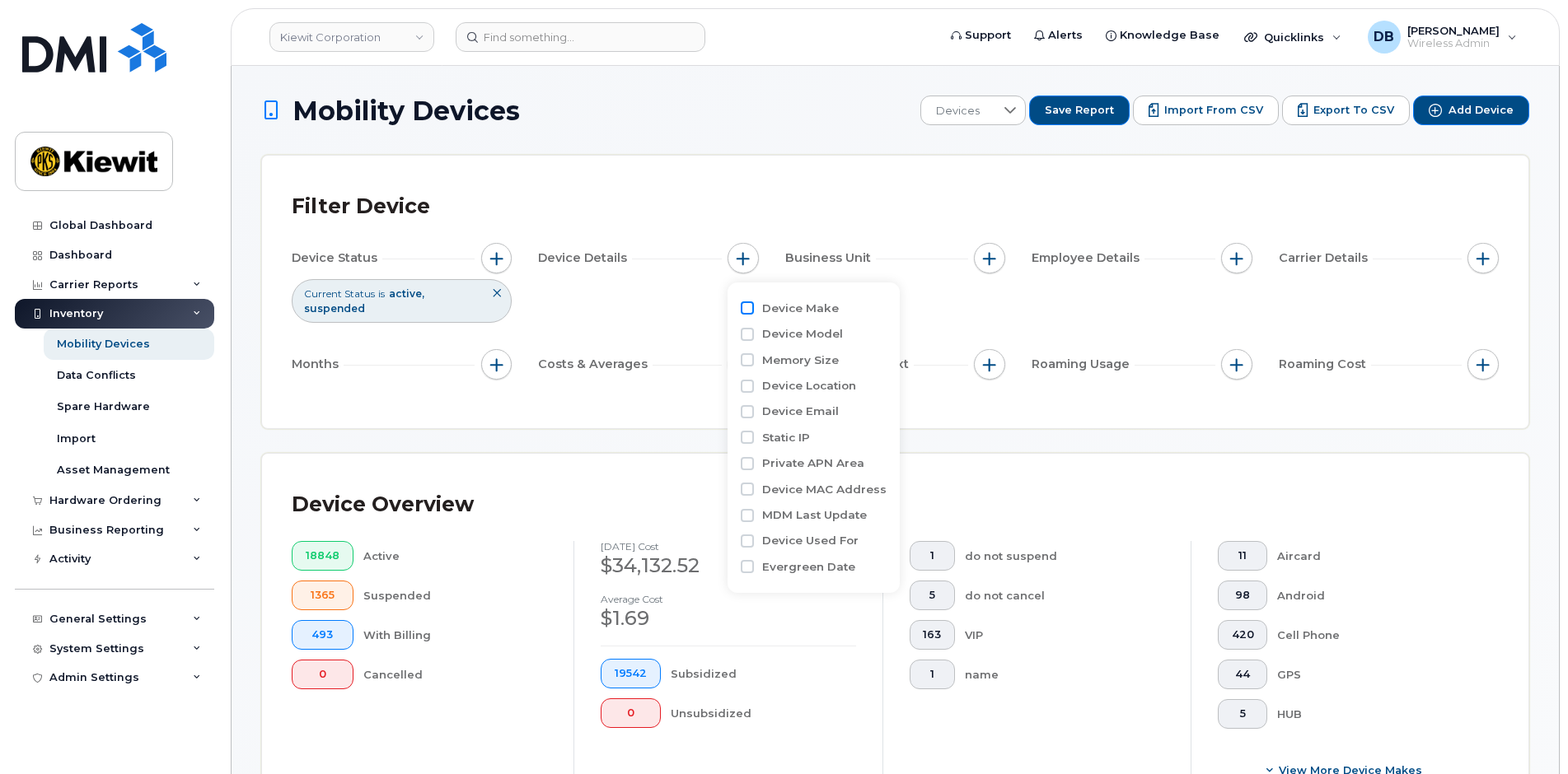
click at [746, 306] on input "Device Make" at bounding box center [748, 308] width 13 height 13
checkbox input "true"
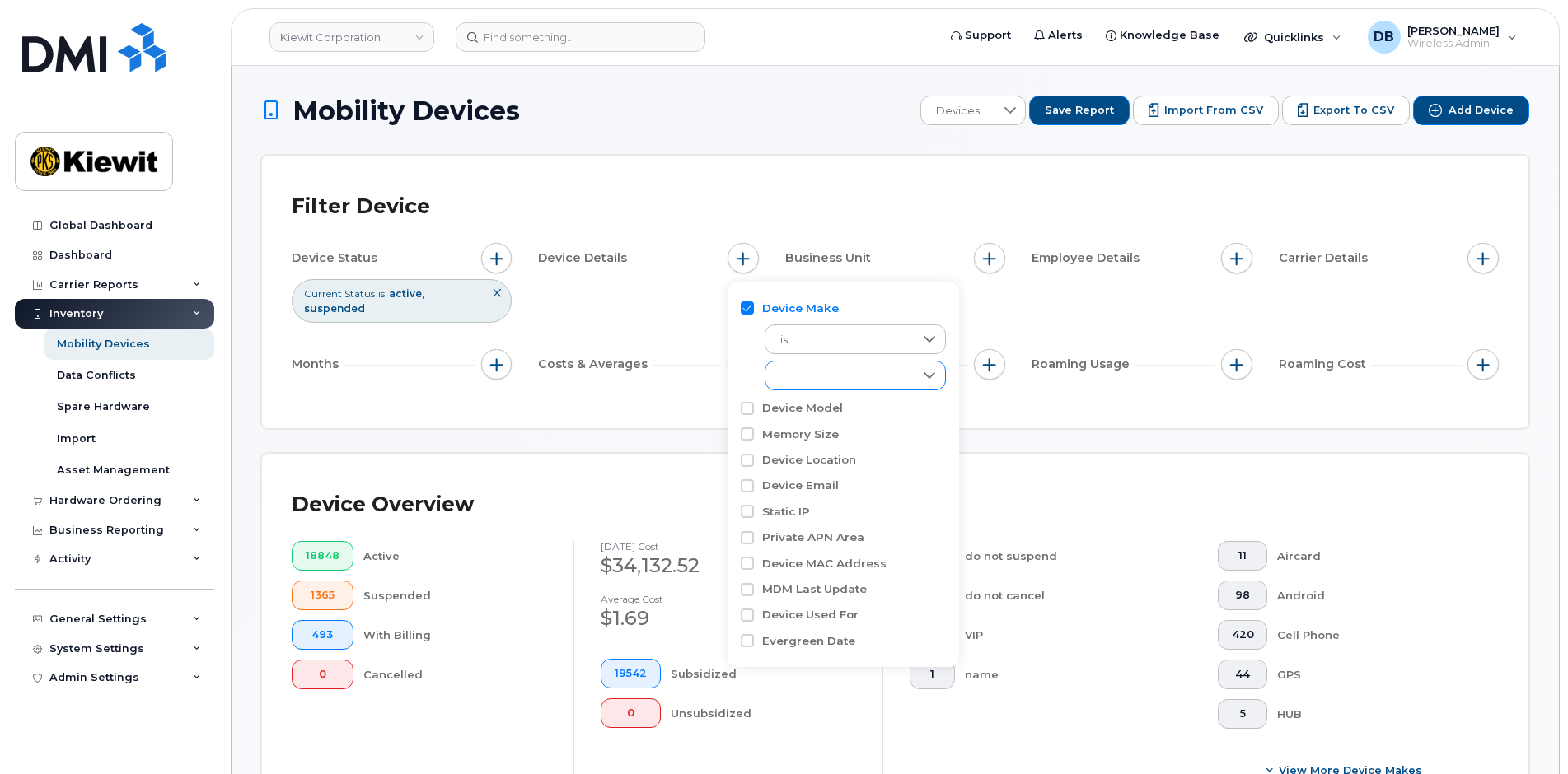
click at [902, 374] on div "empty" at bounding box center [839, 376] width 148 height 28
click at [789, 470] on input "iPhone" at bounding box center [784, 473] width 13 height 13
checkbox input "true"
drag, startPoint x: 747, startPoint y: 353, endPoint x: 751, endPoint y: 360, distance: 8.1
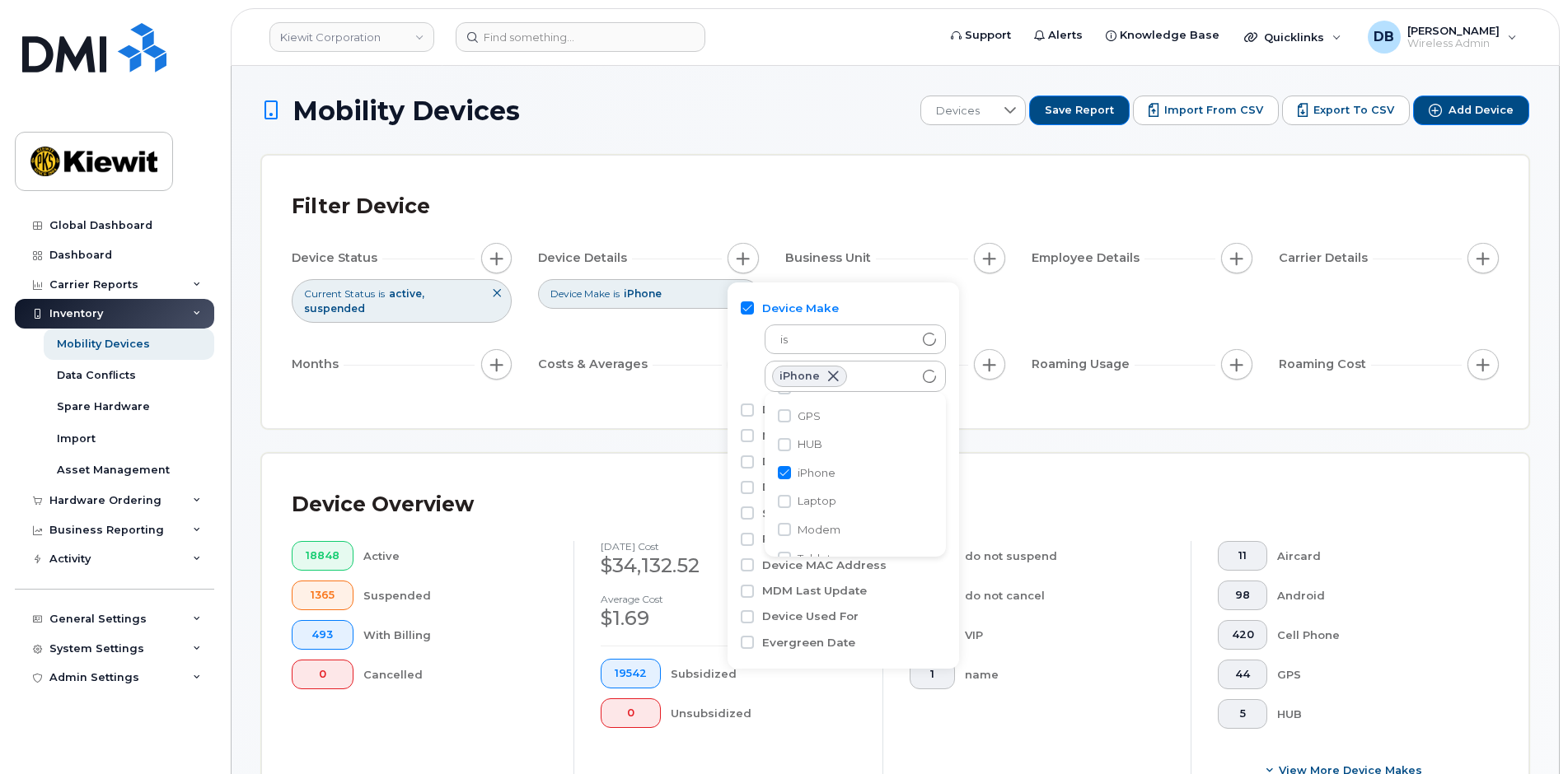
click at [747, 353] on div "is iPhone" at bounding box center [843, 354] width 205 height 76
click at [751, 435] on input "Memory Size" at bounding box center [748, 435] width 13 height 13
checkbox input "true"
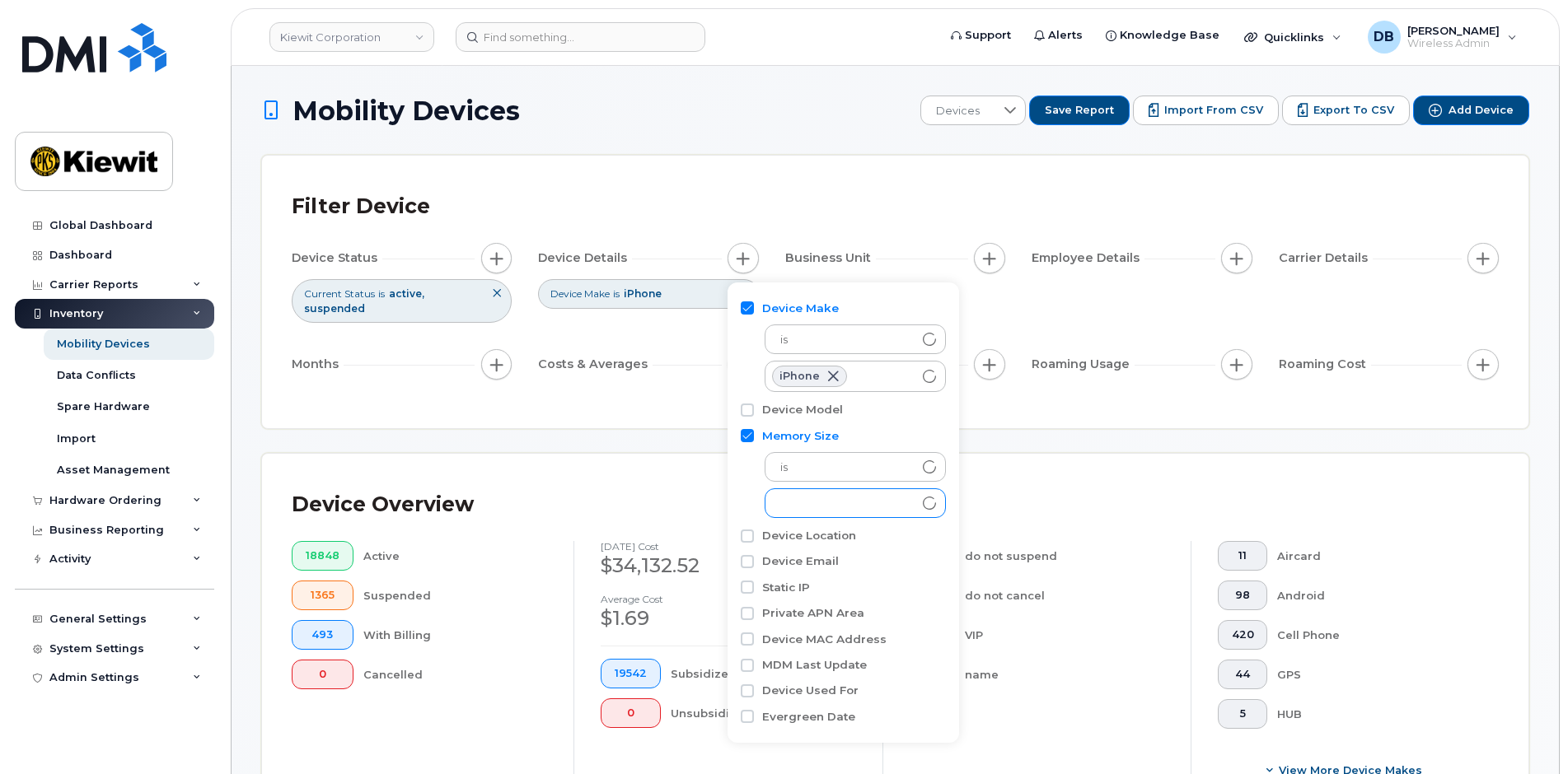
click at [831, 508] on div "empty" at bounding box center [839, 503] width 148 height 28
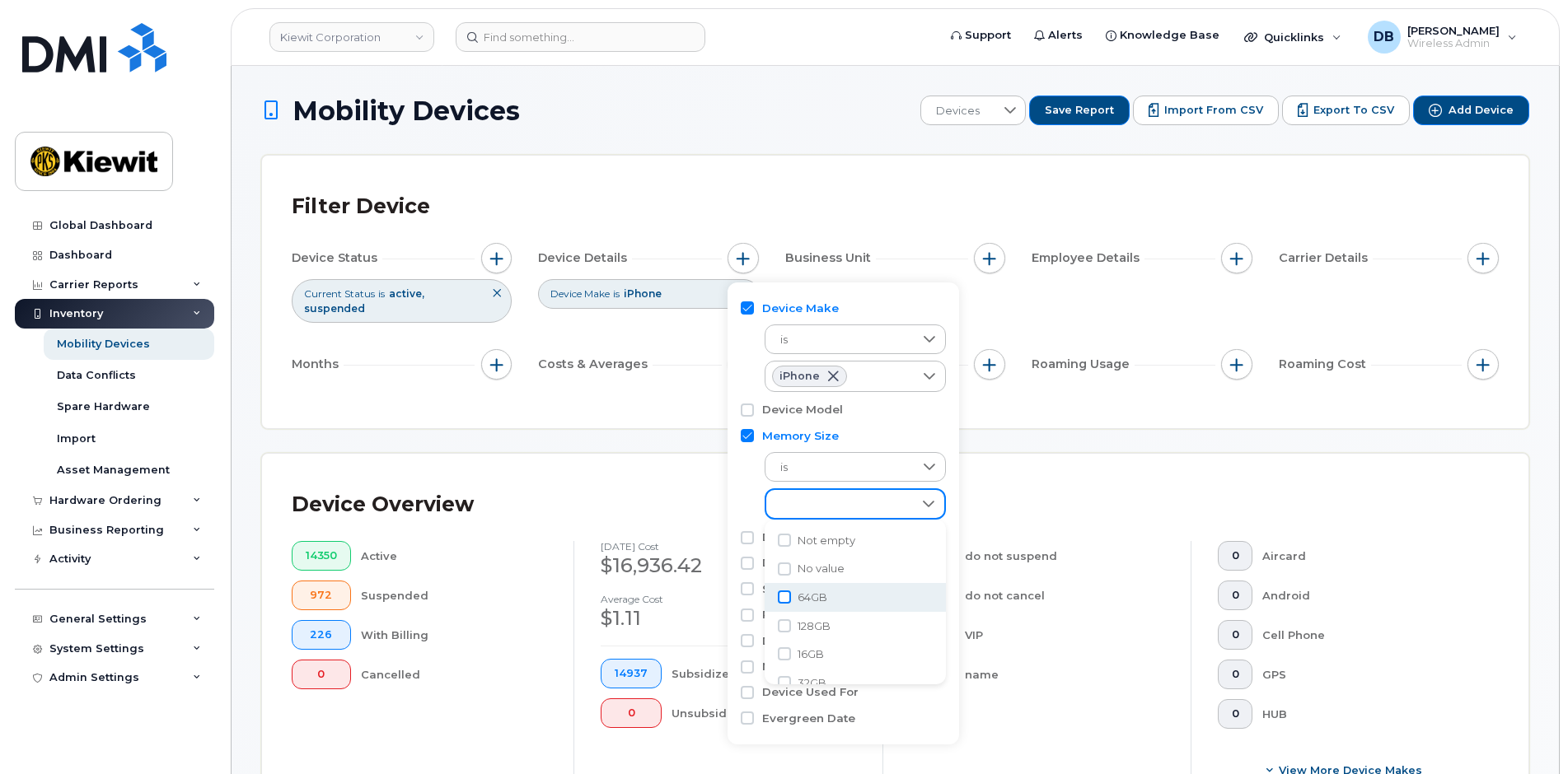
click at [782, 597] on input "64GB" at bounding box center [784, 597] width 13 height 13
checkbox input "true"
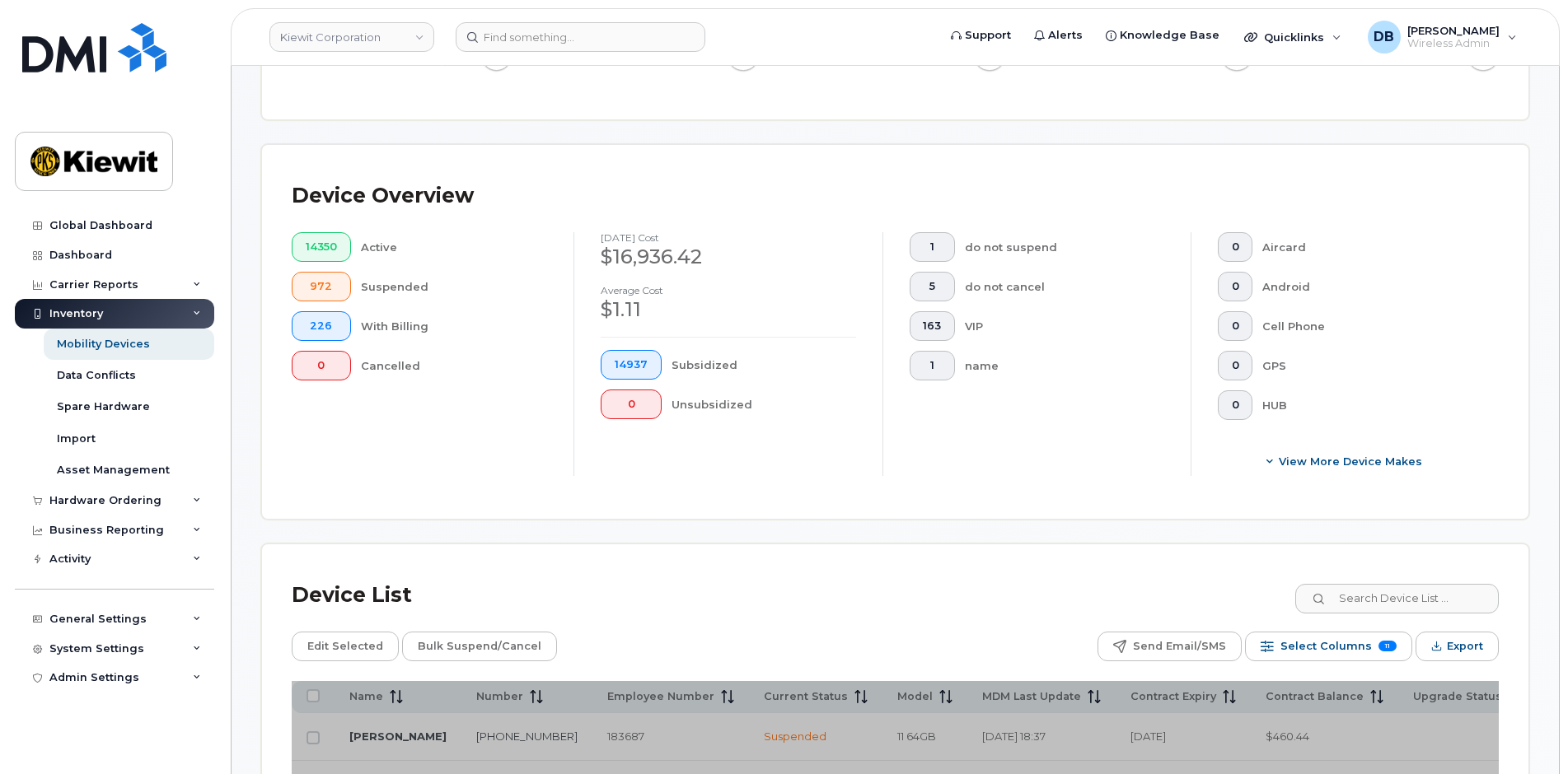
scroll to position [659, 0]
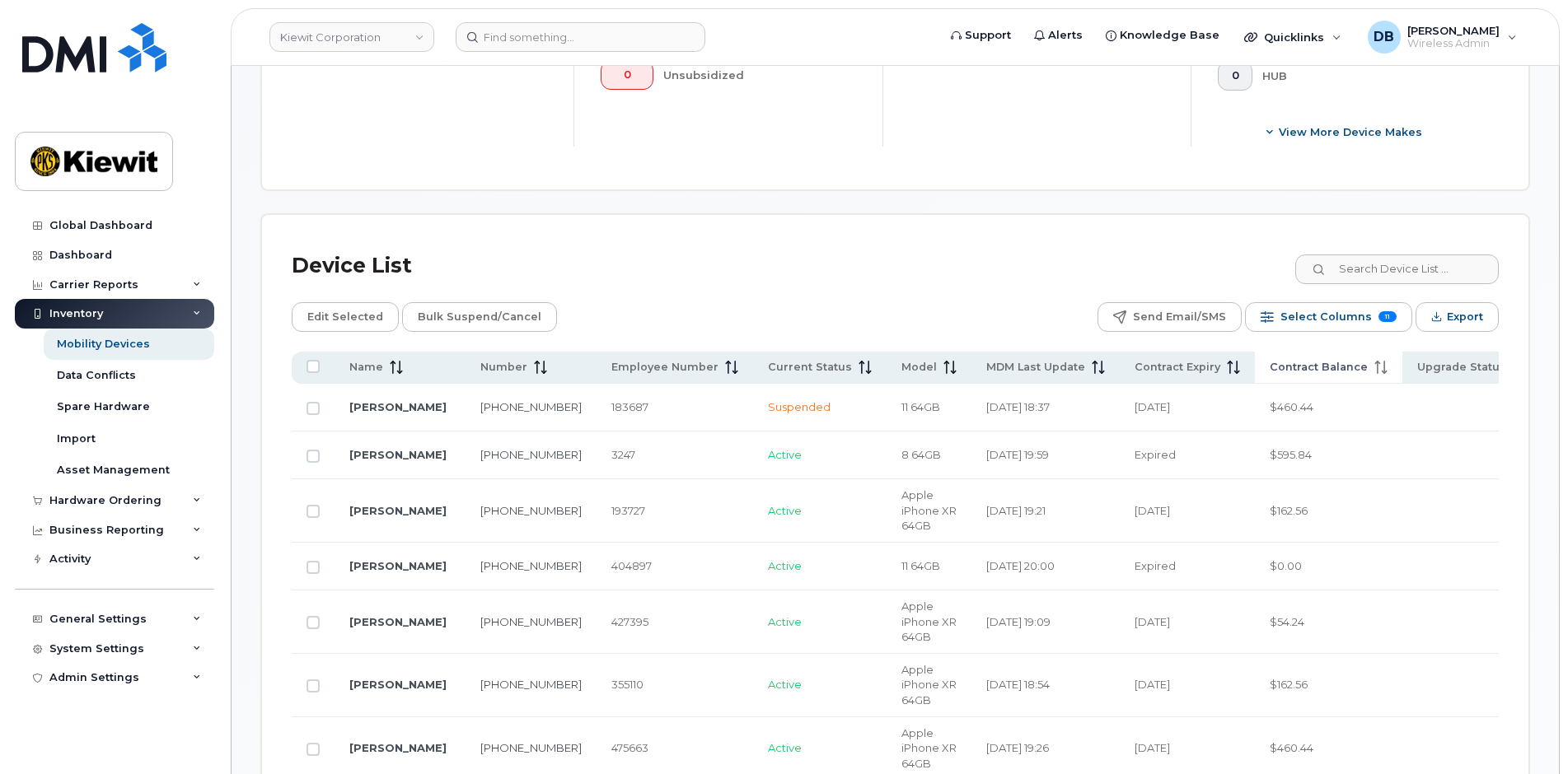
click at [1270, 365] on span "Contract Balance" at bounding box center [1319, 367] width 98 height 15
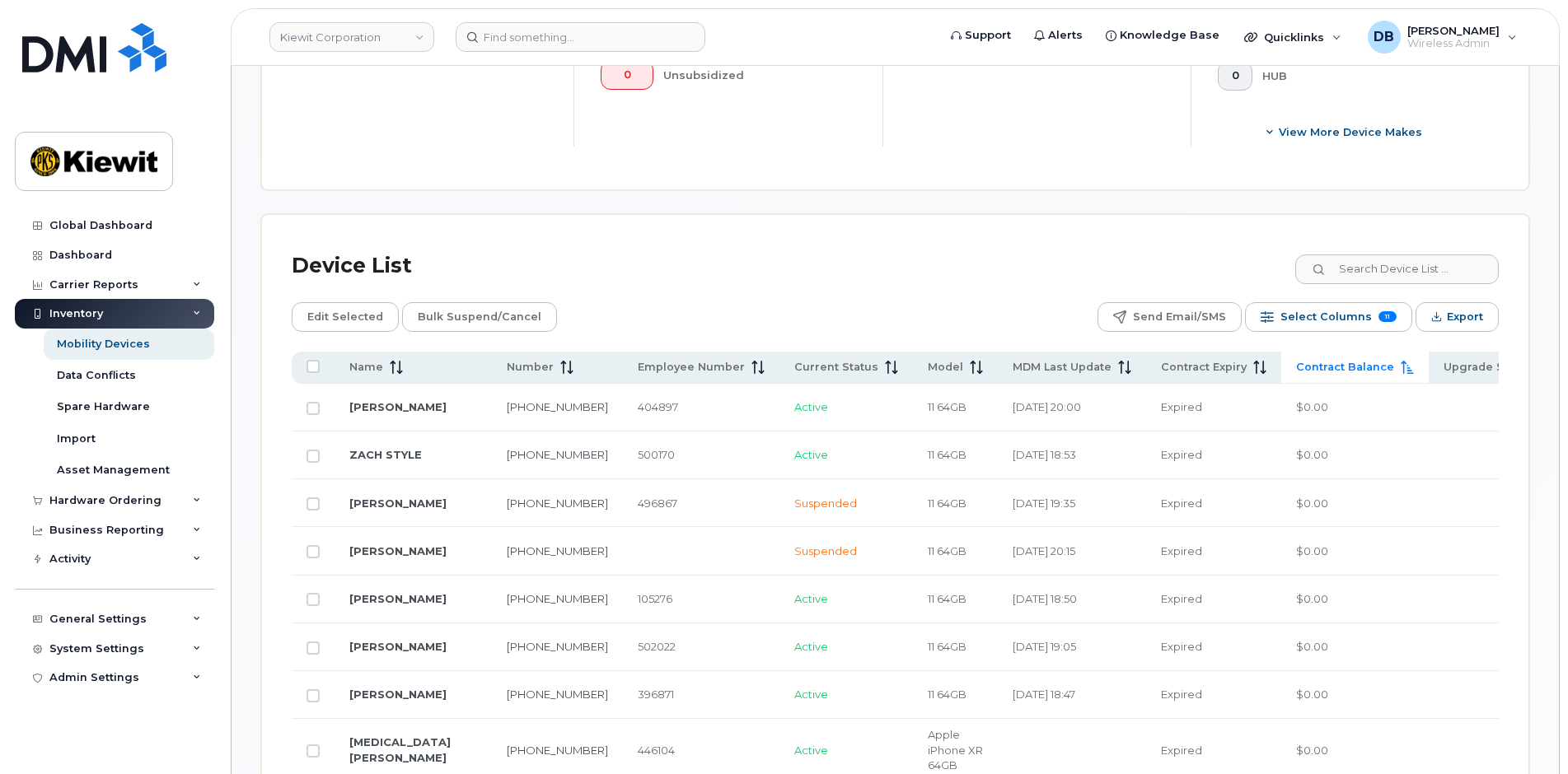
click at [1296, 365] on span "Contract Balance" at bounding box center [1345, 367] width 98 height 15
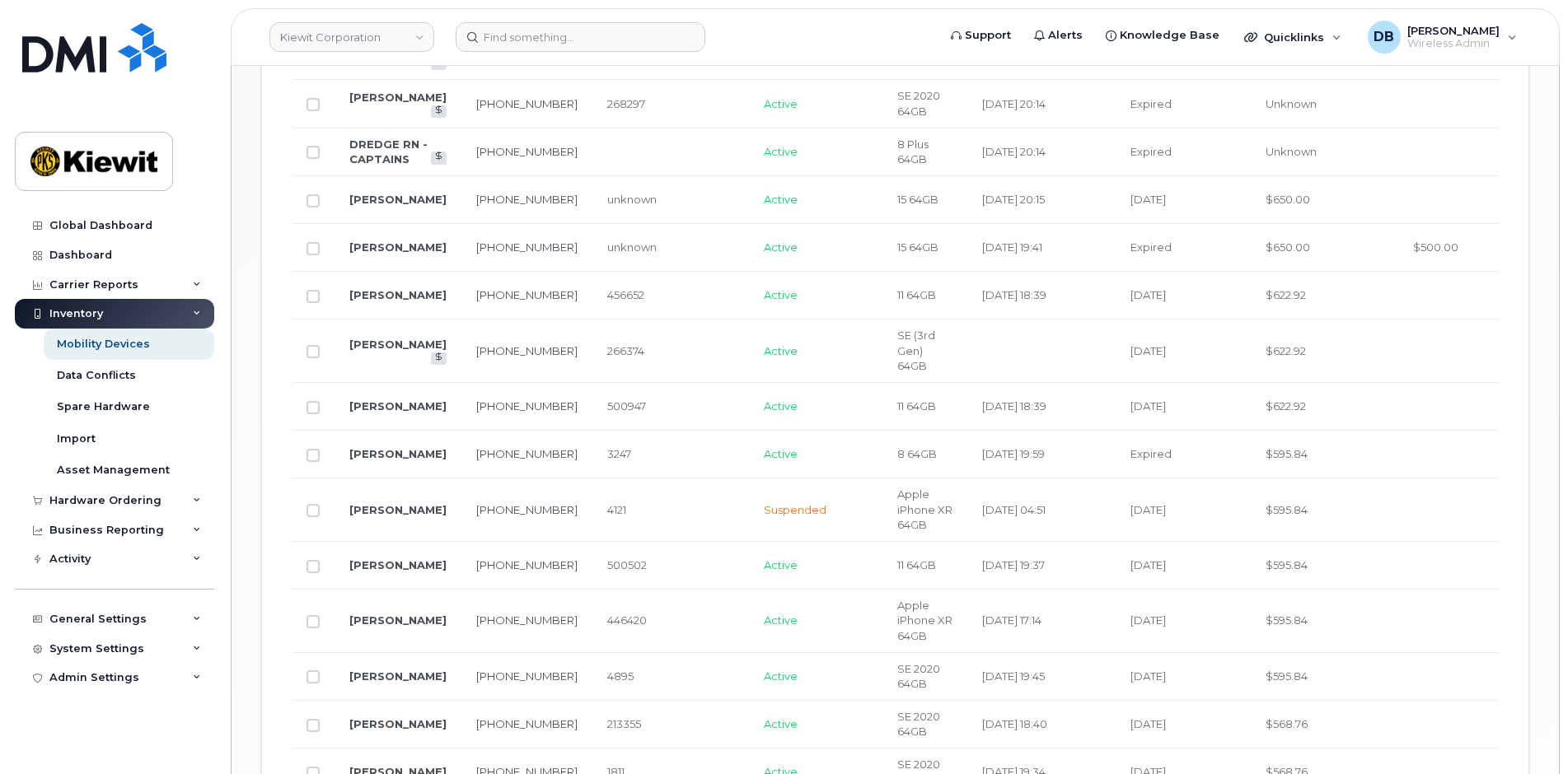
scroll to position [1483, 0]
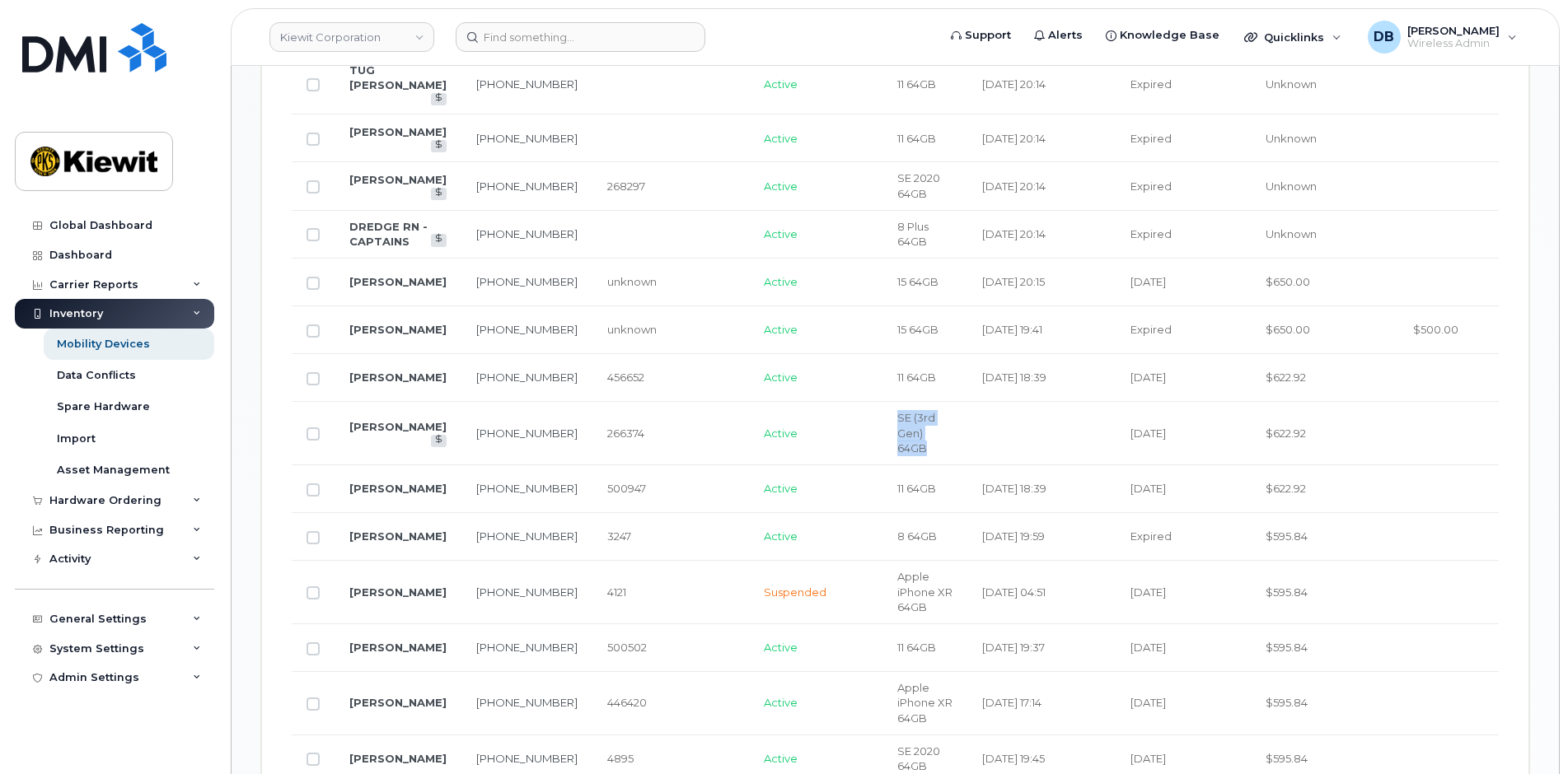
drag, startPoint x: 880, startPoint y: 414, endPoint x: 845, endPoint y: 393, distance: 40.8
click at [883, 402] on td "SE (3rd Gen) 64GB" at bounding box center [925, 433] width 85 height 63
drag, startPoint x: 877, startPoint y: 513, endPoint x: 842, endPoint y: 509, distance: 35.2
click at [883, 513] on td "8 64GB" at bounding box center [925, 537] width 85 height 48
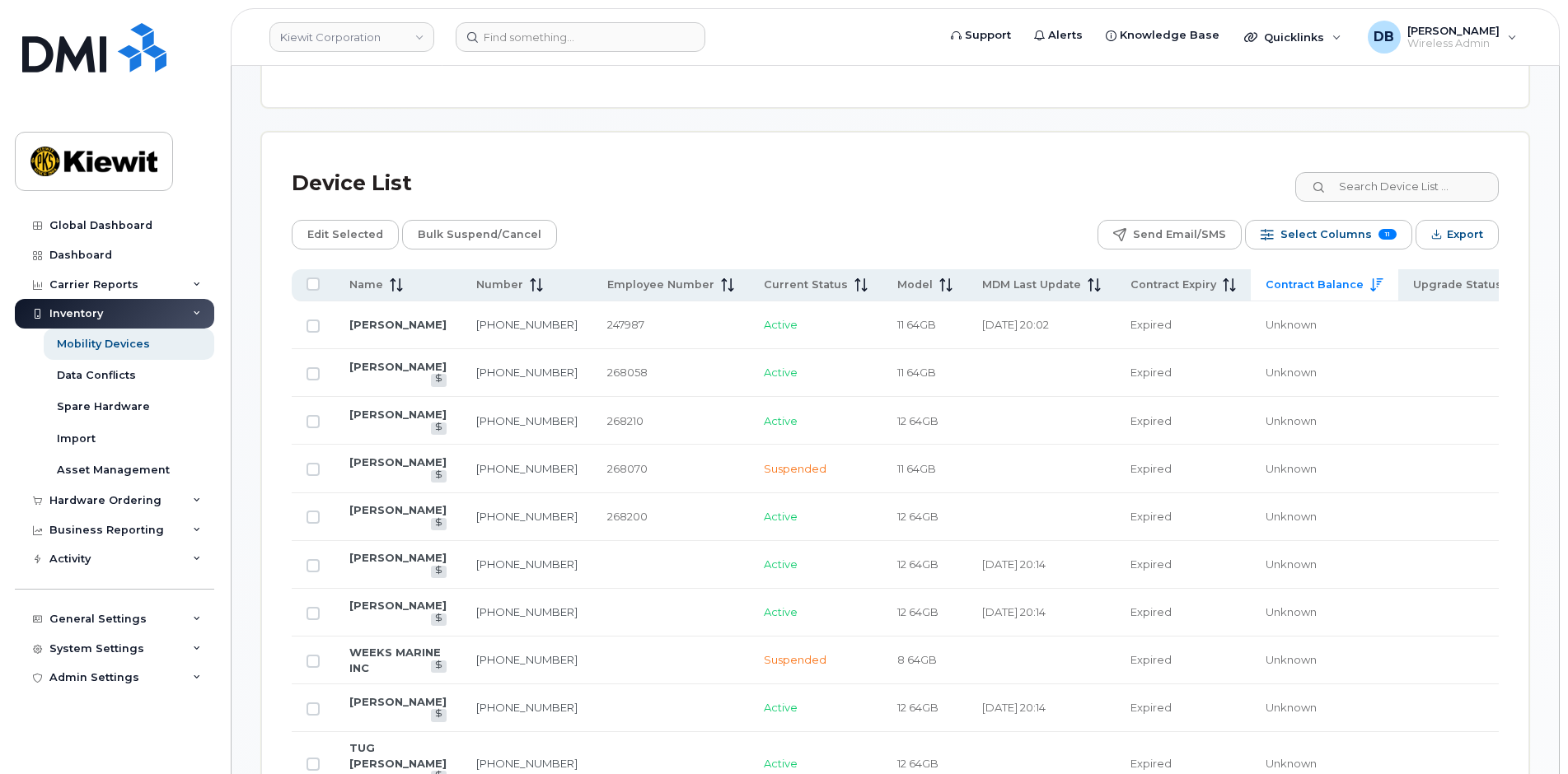
scroll to position [824, 0]
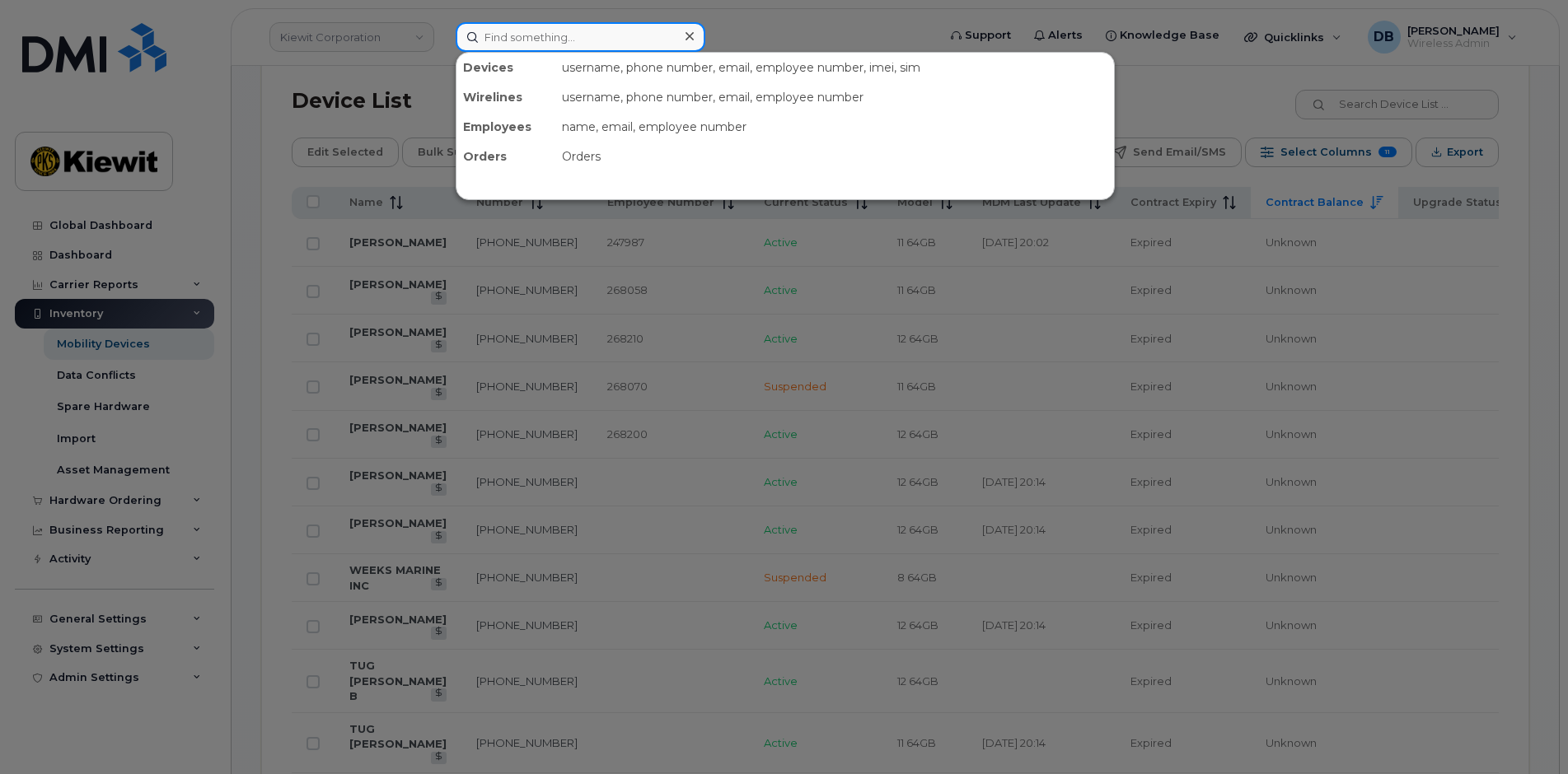
click at [538, 42] on input at bounding box center [581, 37] width 250 height 29
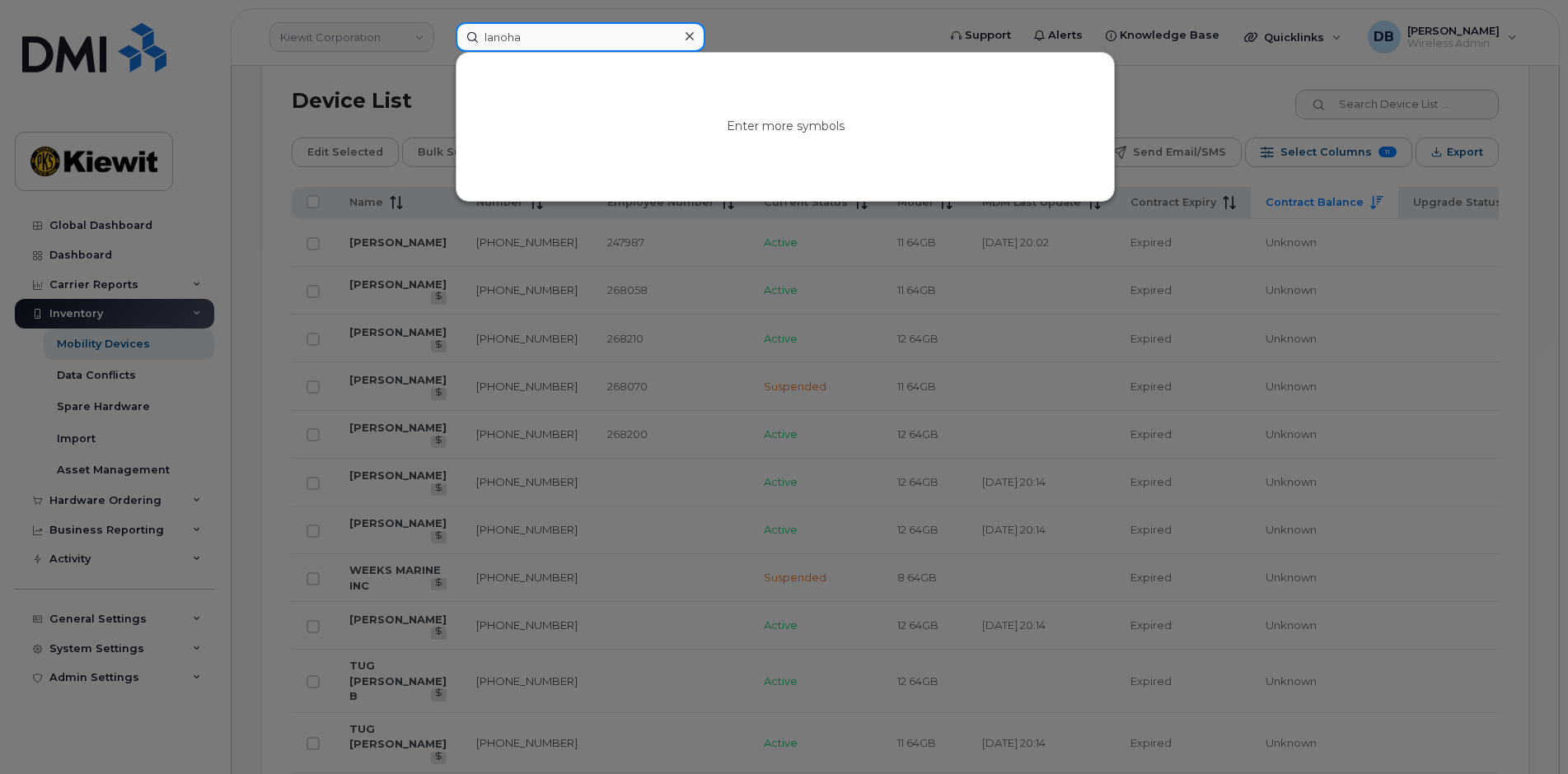
type input "lanoha"
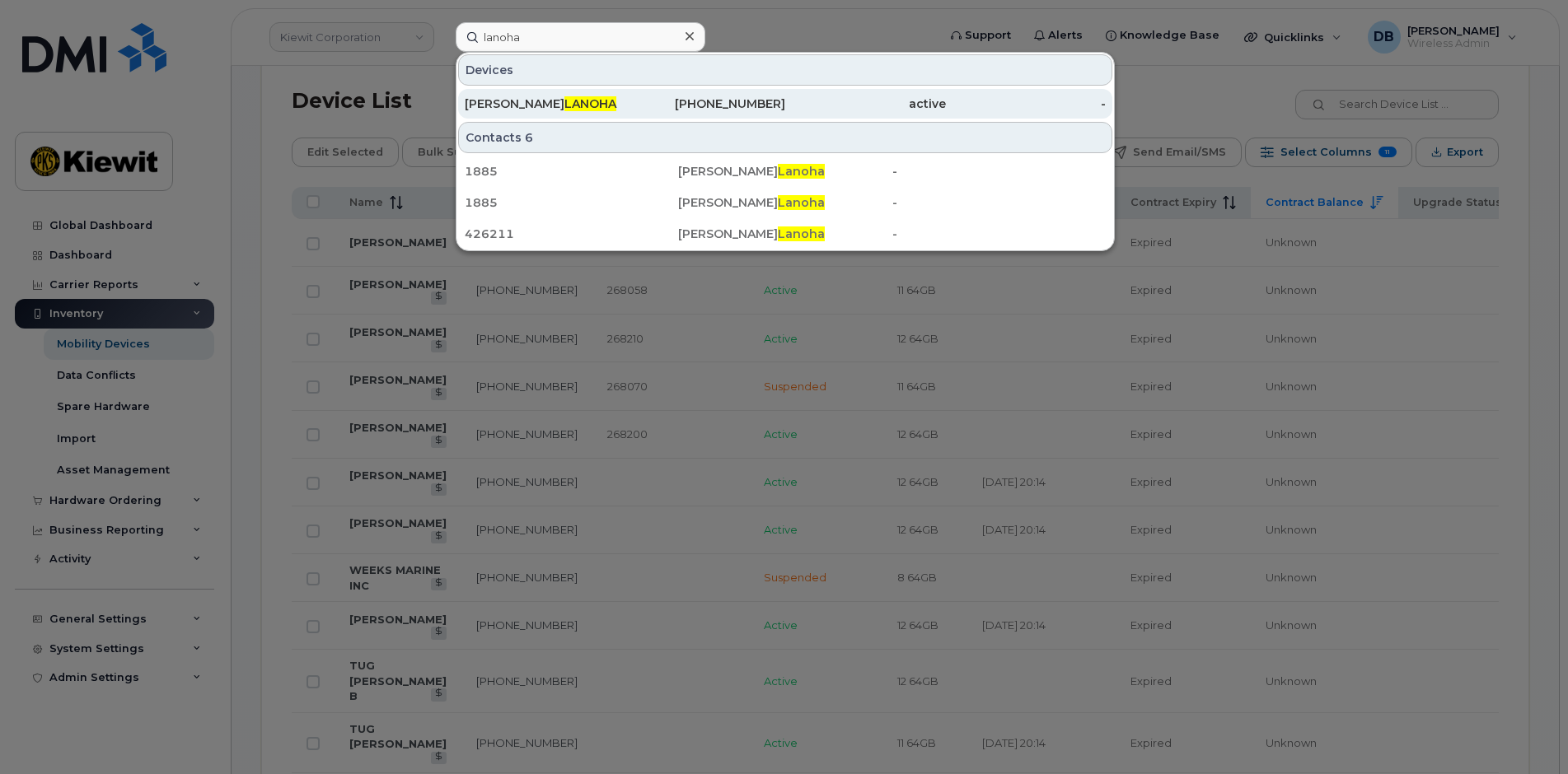
click at [549, 103] on div "RICK LANOHA" at bounding box center [545, 104] width 161 height 17
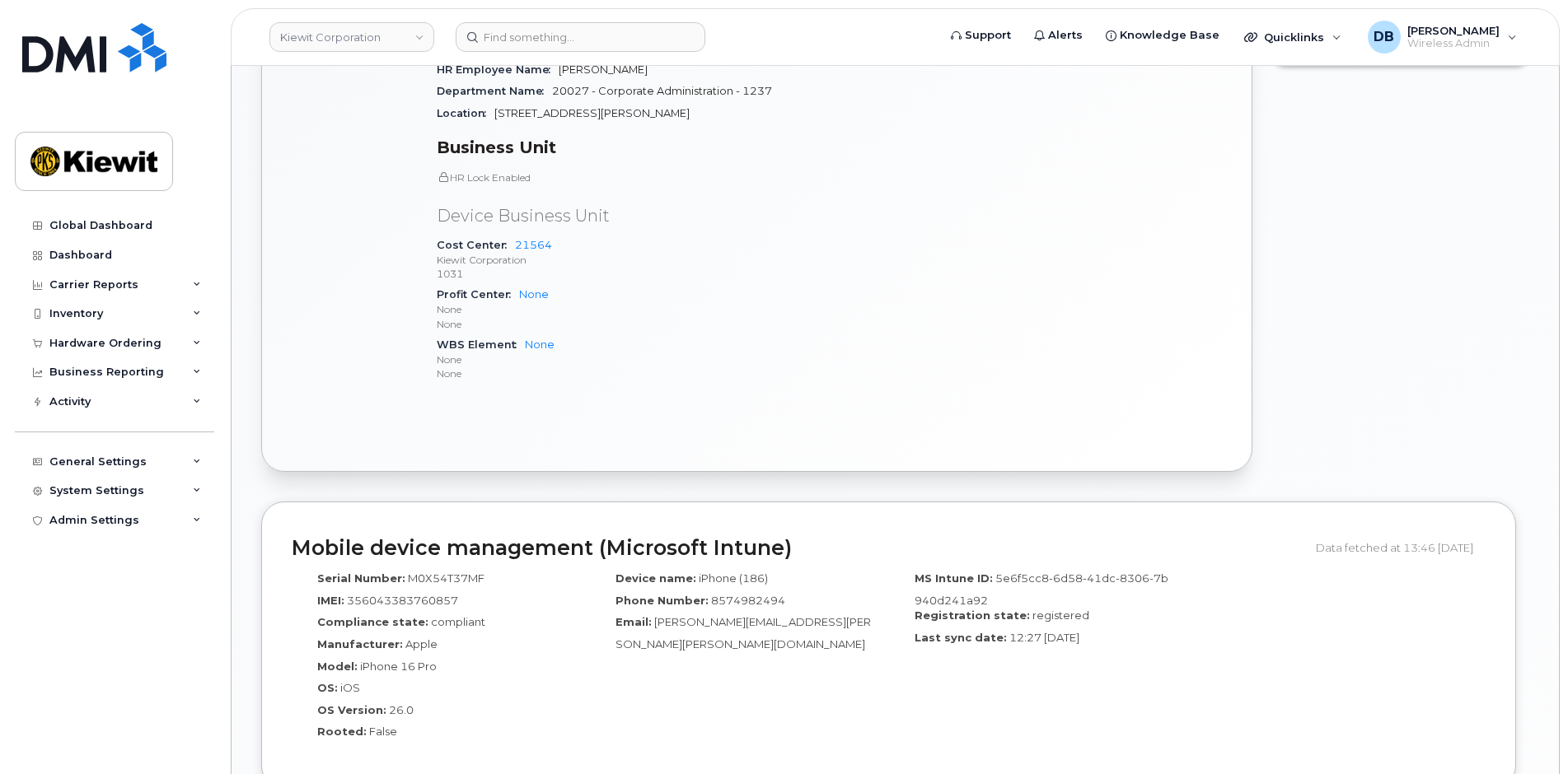
scroll to position [463, 0]
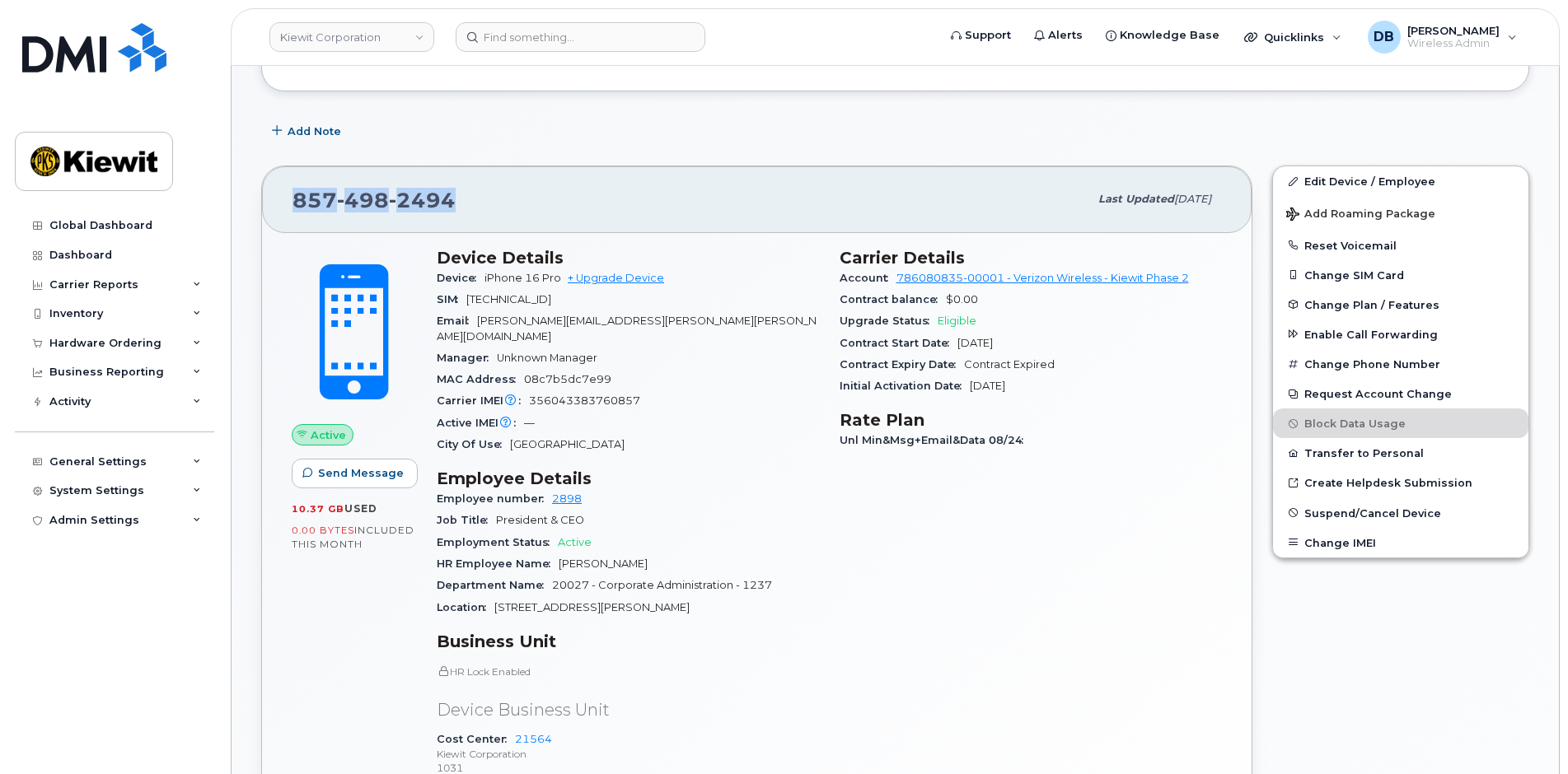
drag, startPoint x: 467, startPoint y: 204, endPoint x: 295, endPoint y: 182, distance: 173.4
click at [295, 182] on div "[PHONE_NUMBER]" at bounding box center [690, 199] width 796 height 35
copy span "[PHONE_NUMBER]"
